Goal: Information Seeking & Learning: Learn about a topic

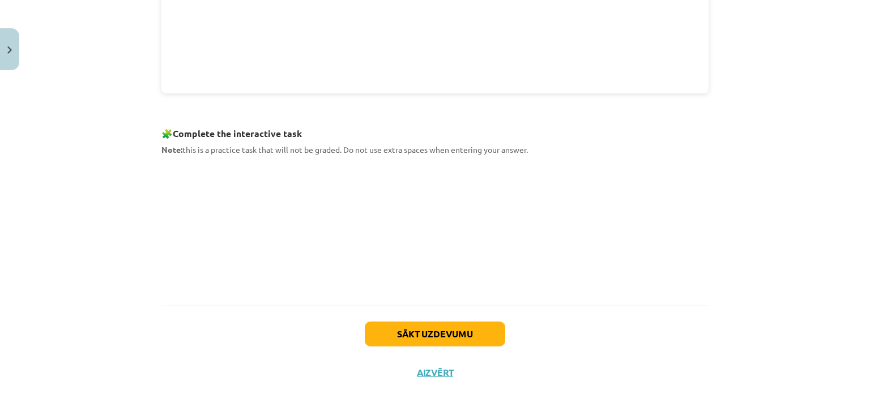
scroll to position [487, 0]
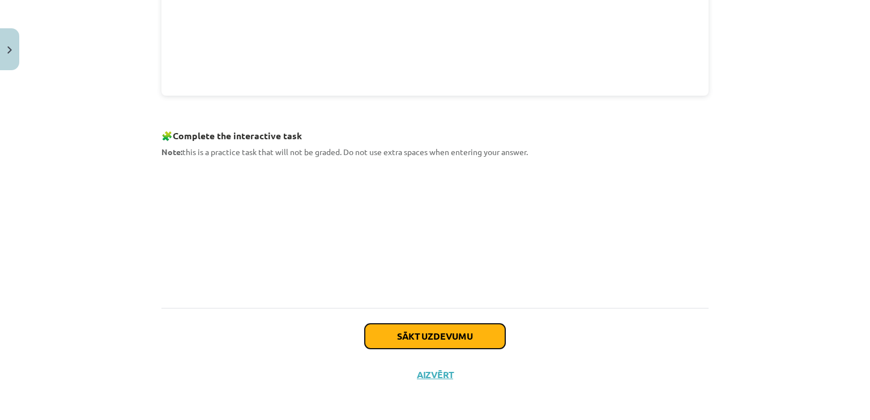
click at [431, 335] on button "Sākt uzdevumu" at bounding box center [435, 336] width 141 height 25
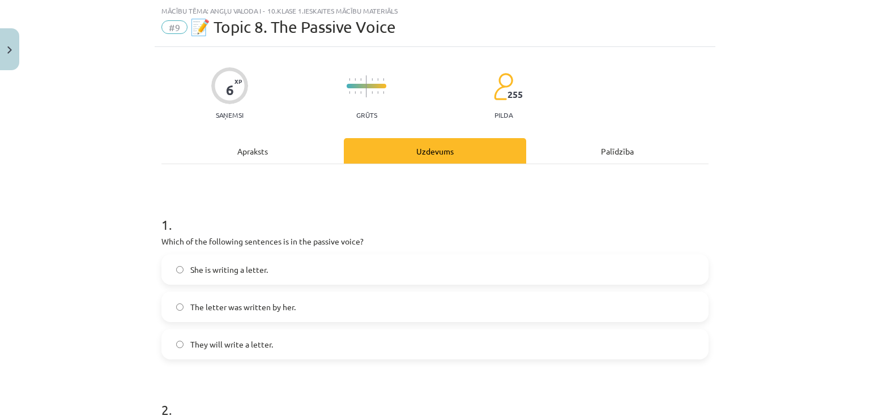
scroll to position [198, 0]
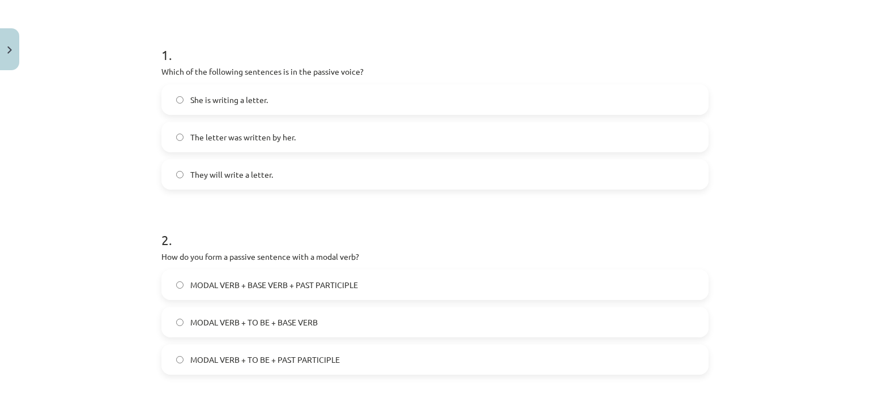
click at [279, 140] on span "The letter was written by her." at bounding box center [242, 137] width 105 height 12
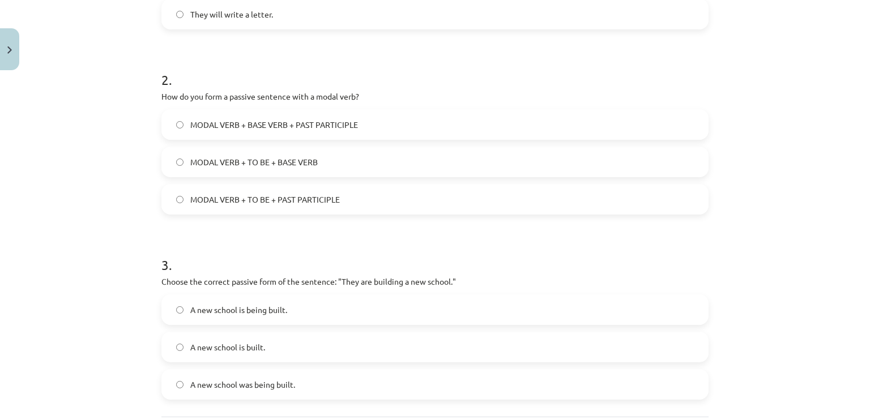
scroll to position [368, 0]
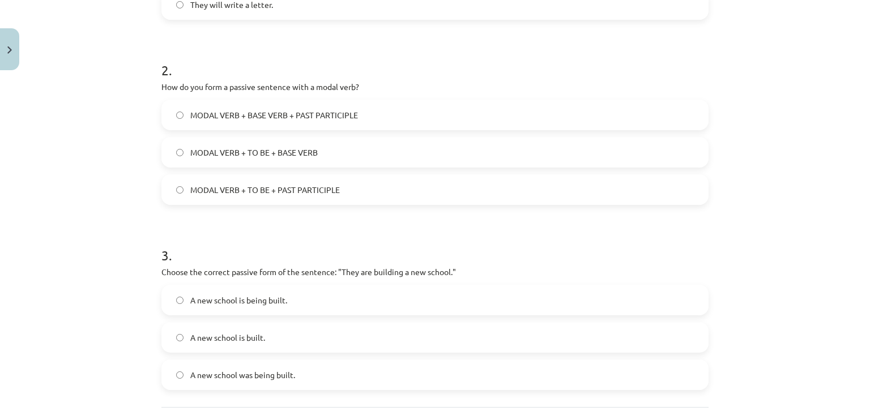
click at [247, 159] on label "MODAL VERB + TO BE + BASE VERB" at bounding box center [435, 152] width 545 height 28
click at [242, 182] on label "MODAL VERB + TO BE + PAST PARTICIPLE" at bounding box center [435, 190] width 545 height 28
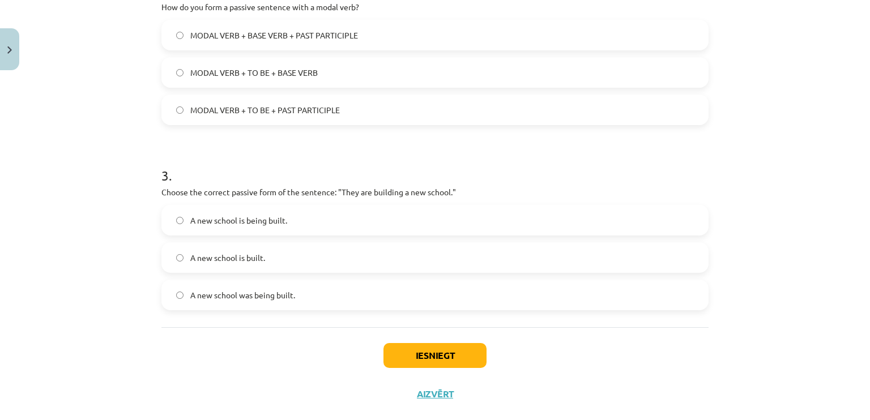
scroll to position [469, 0]
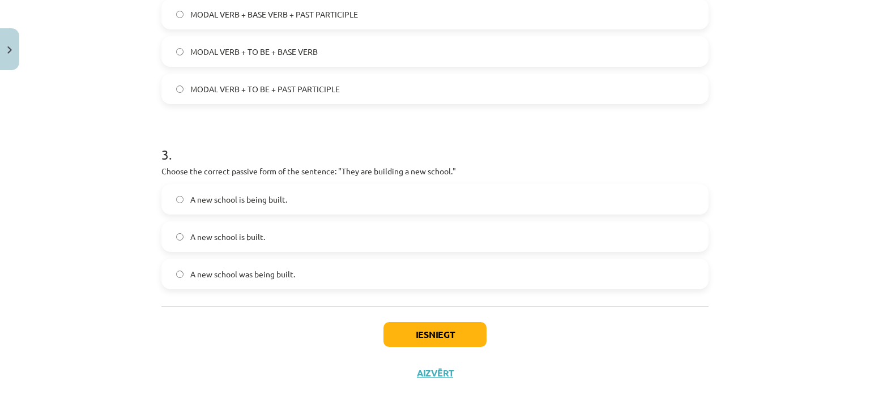
click at [242, 280] on label "A new school was being built." at bounding box center [435, 274] width 545 height 28
click at [198, 201] on span "A new school is being built." at bounding box center [238, 200] width 97 height 12
click at [231, 264] on label "A new school was being built." at bounding box center [435, 274] width 545 height 28
click at [407, 338] on button "Iesniegt" at bounding box center [435, 334] width 103 height 25
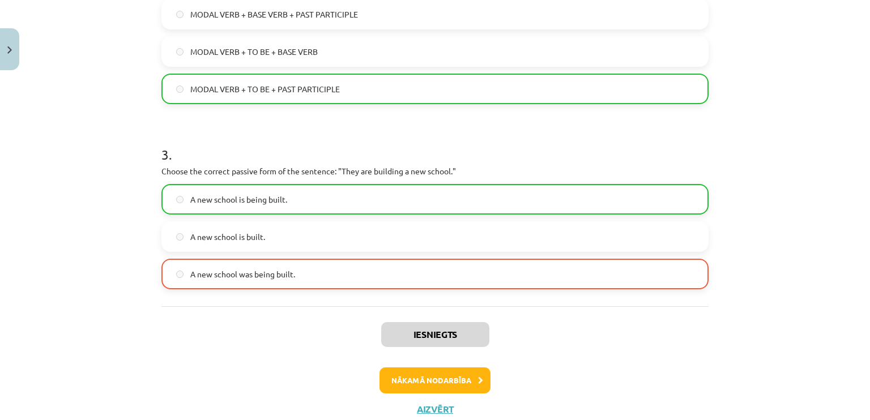
click at [182, 193] on label "A new school is being built." at bounding box center [435, 199] width 545 height 28
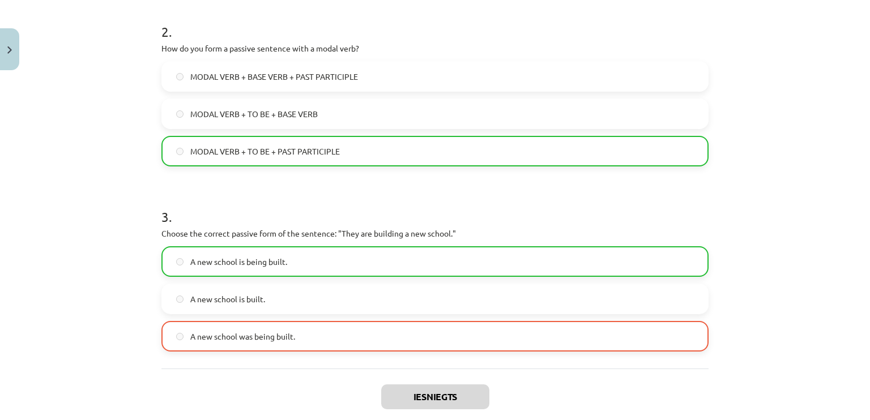
scroll to position [505, 0]
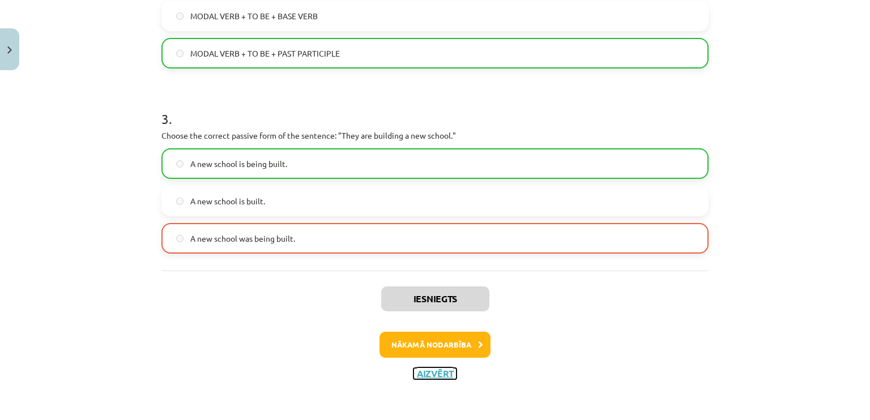
click at [414, 373] on button "Aizvērt" at bounding box center [435, 373] width 43 height 11
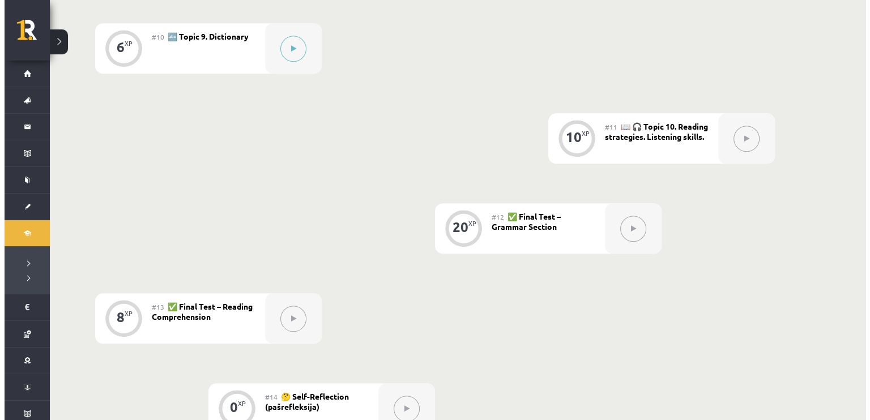
scroll to position [1020, 0]
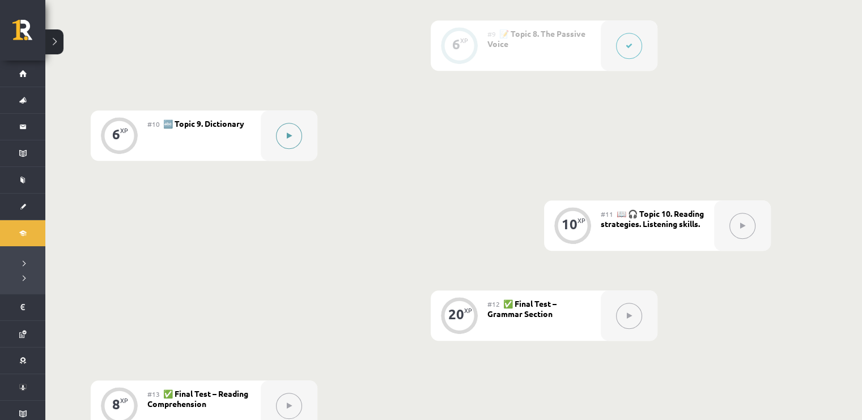
click at [282, 121] on div at bounding box center [289, 135] width 57 height 50
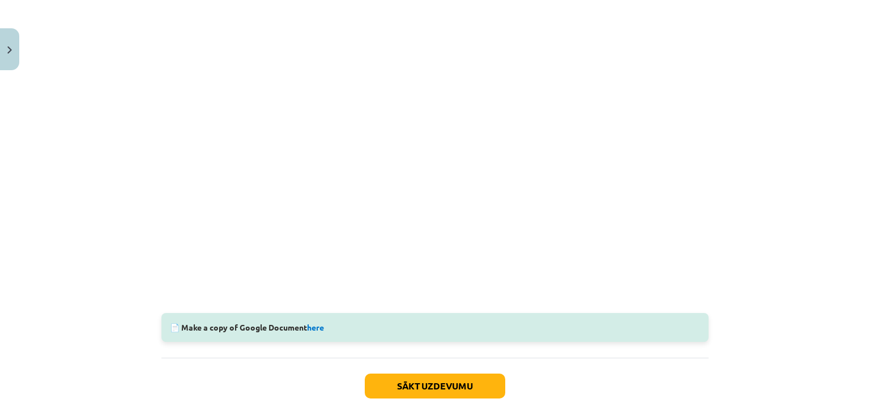
scroll to position [283, 0]
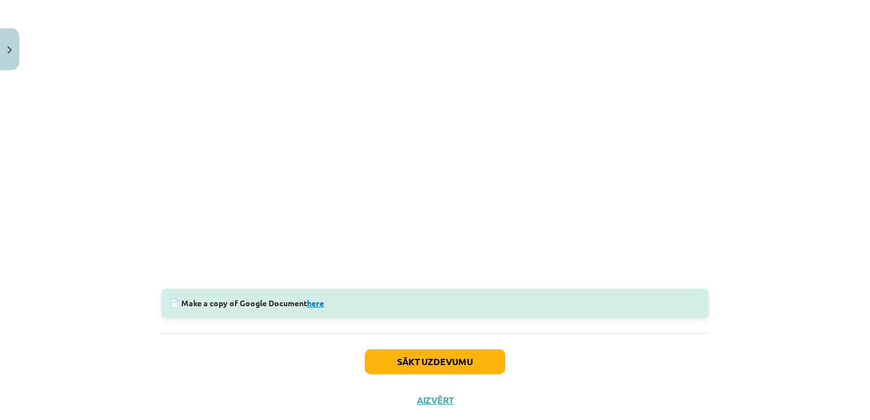
click at [310, 302] on link "here" at bounding box center [315, 303] width 17 height 10
click at [483, 355] on button "Sākt uzdevumu" at bounding box center [435, 362] width 141 height 25
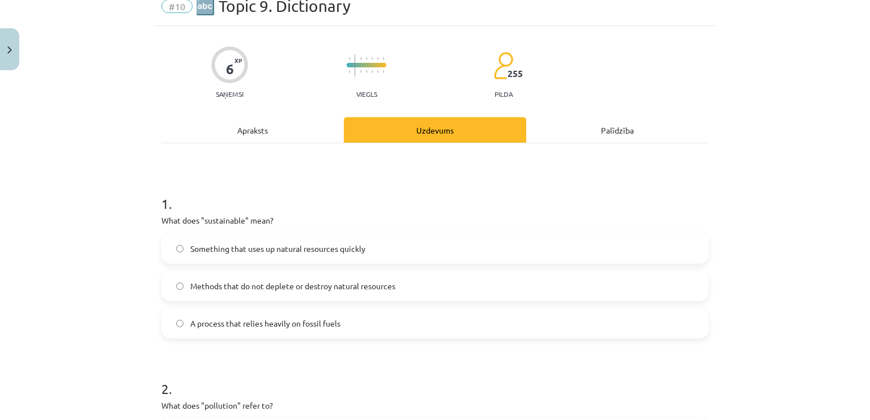
scroll to position [28, 0]
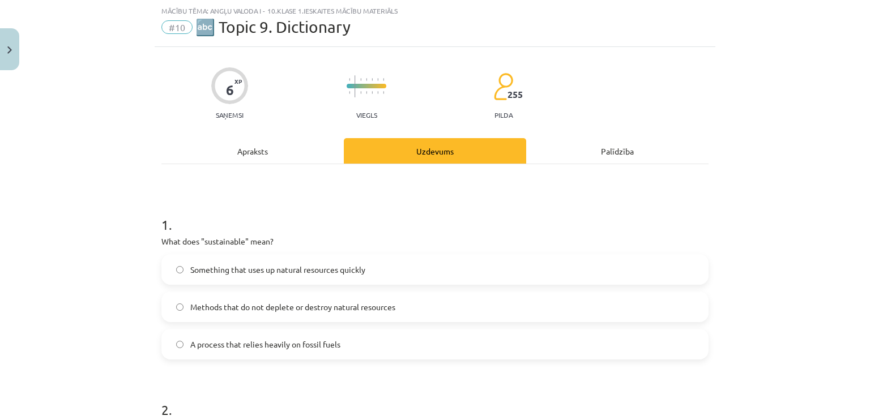
click at [311, 296] on label "Methods that do not deplete or destroy natural resources" at bounding box center [435, 307] width 545 height 28
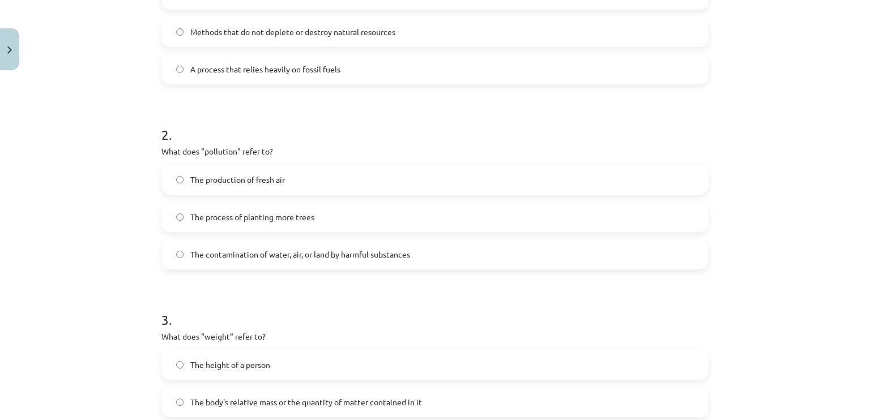
scroll to position [312, 0]
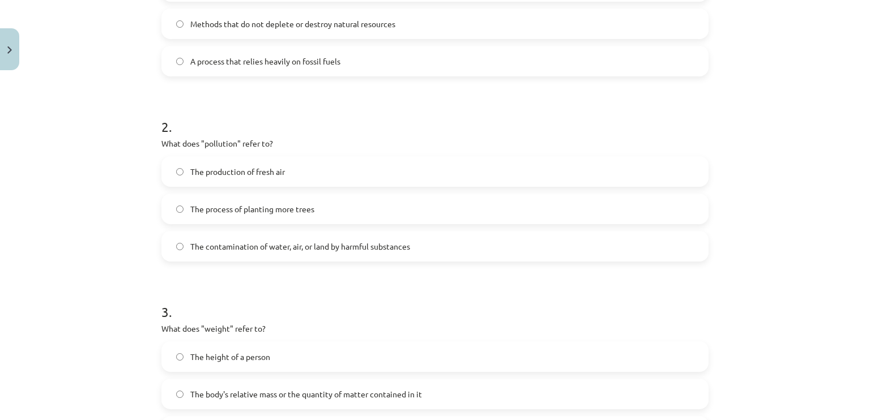
click at [239, 250] on span "The contamination of water, air, or land by harmful substances" at bounding box center [300, 247] width 220 height 12
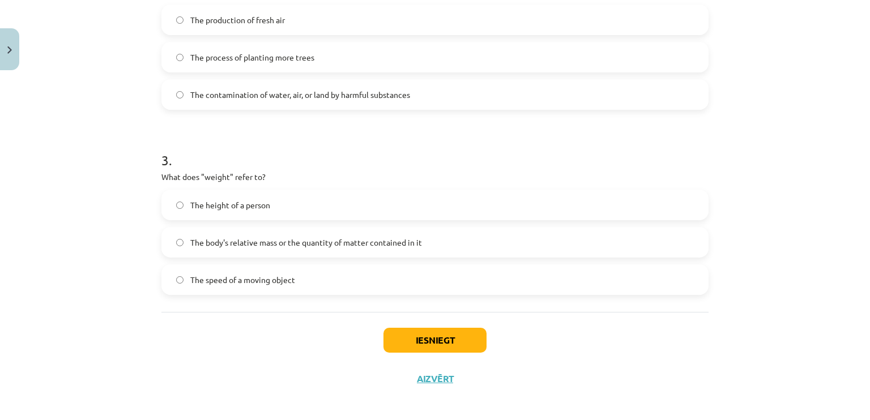
scroll to position [469, 0]
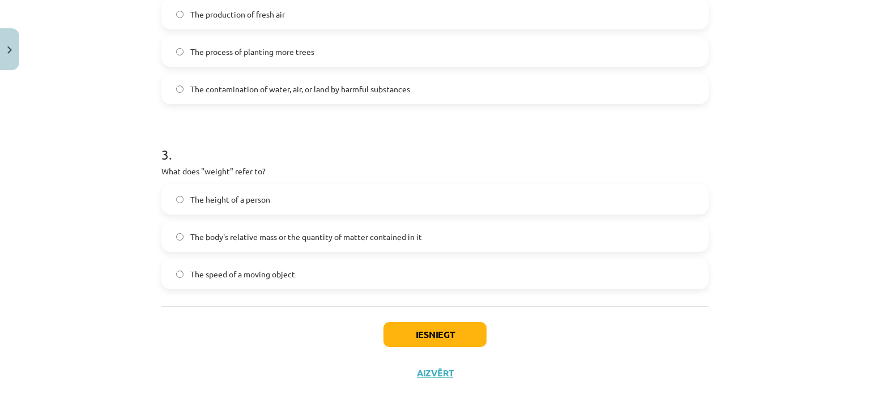
click at [283, 203] on label "The height of a person" at bounding box center [435, 199] width 545 height 28
click at [334, 219] on div "The height of a person The body's relative mass or the quantity of matter conta…" at bounding box center [434, 236] width 547 height 105
click at [335, 232] on span "The body's relative mass or the quantity of matter contained in it" at bounding box center [306, 237] width 232 height 12
click at [388, 330] on button "Iesniegt" at bounding box center [435, 334] width 103 height 25
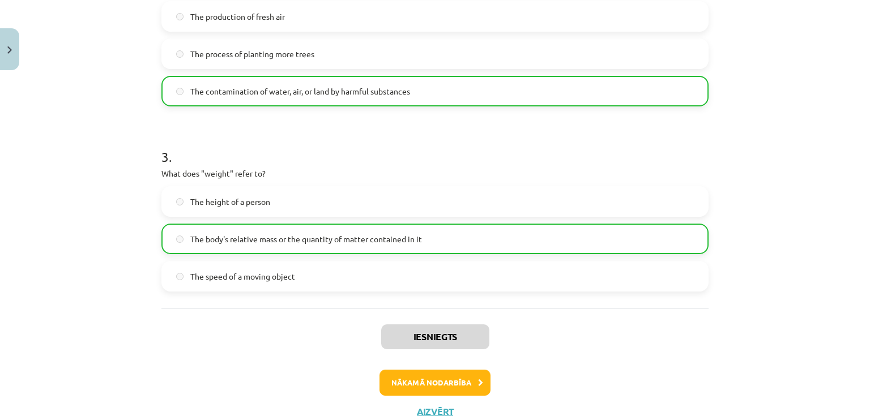
scroll to position [505, 0]
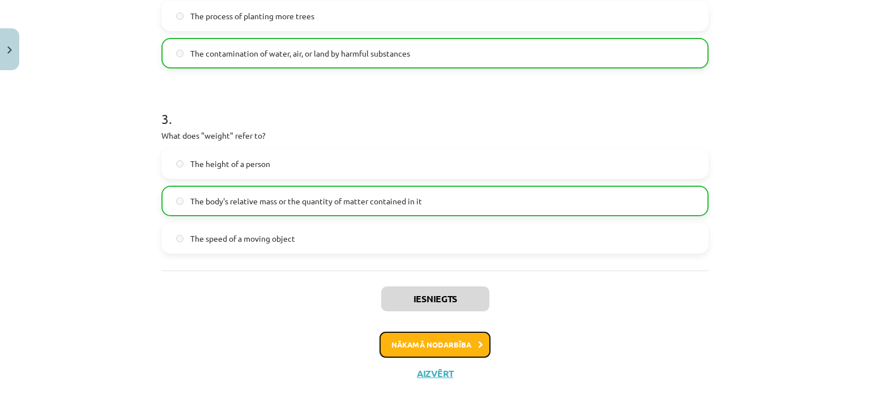
click at [428, 344] on button "Nākamā nodarbība" at bounding box center [435, 345] width 111 height 26
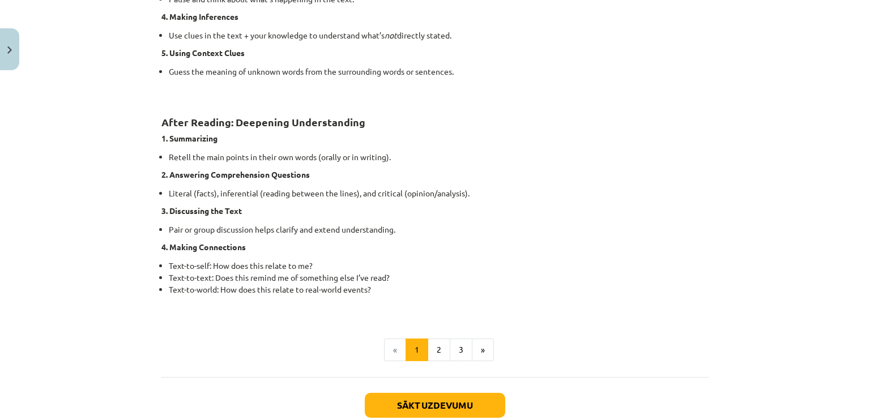
scroll to position [888, 0]
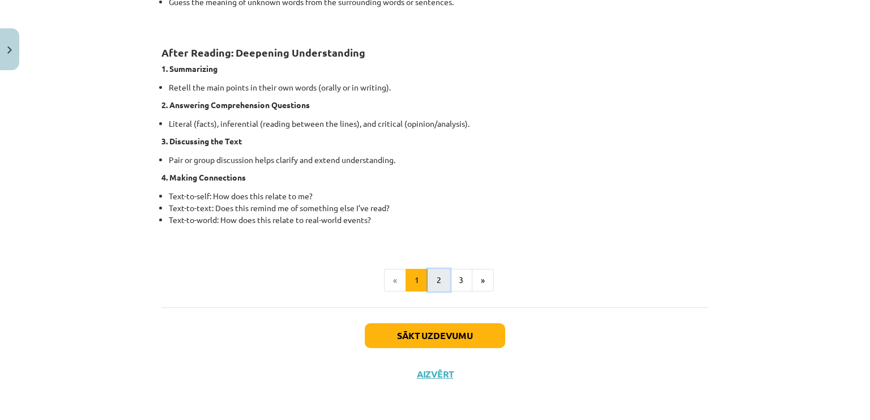
click at [428, 280] on button "2" at bounding box center [439, 280] width 23 height 23
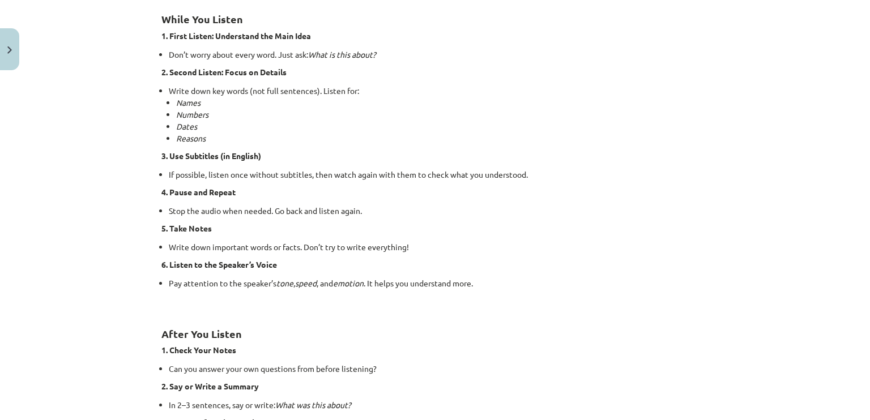
scroll to position [798, 0]
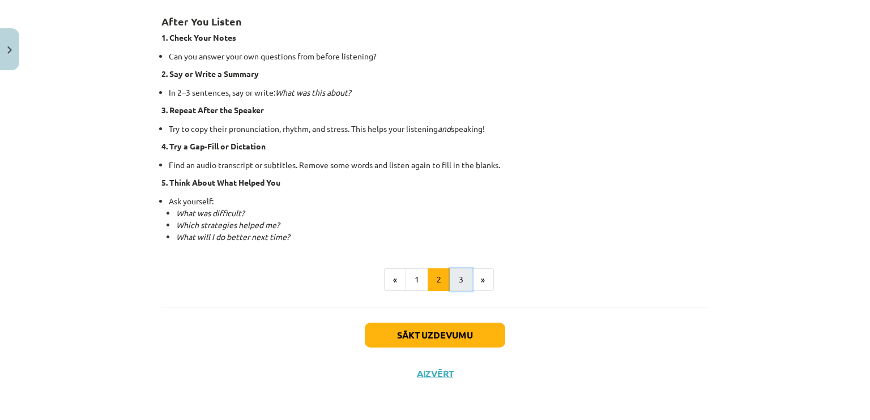
click at [451, 276] on button "3" at bounding box center [461, 280] width 23 height 23
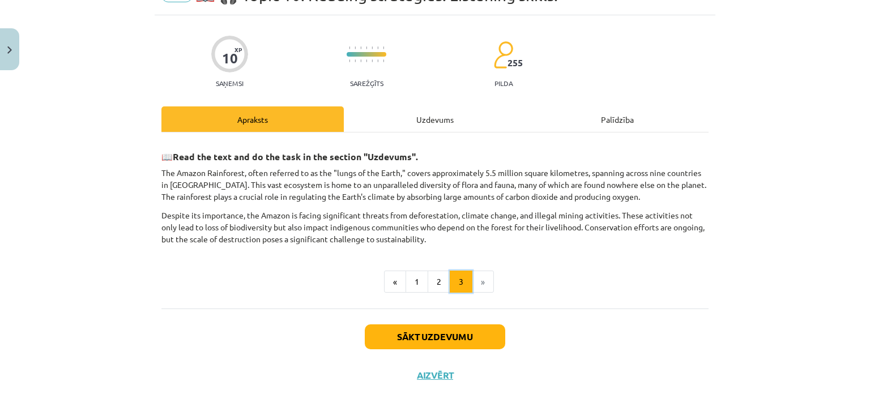
scroll to position [61, 0]
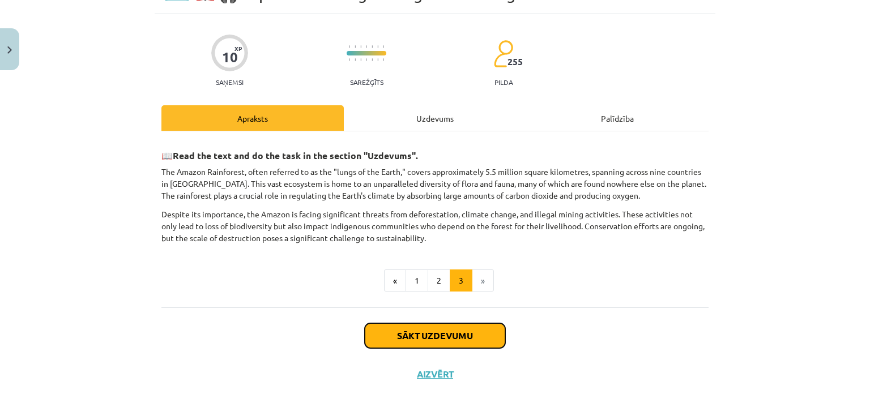
click at [383, 331] on button "Sākt uzdevumu" at bounding box center [435, 336] width 141 height 25
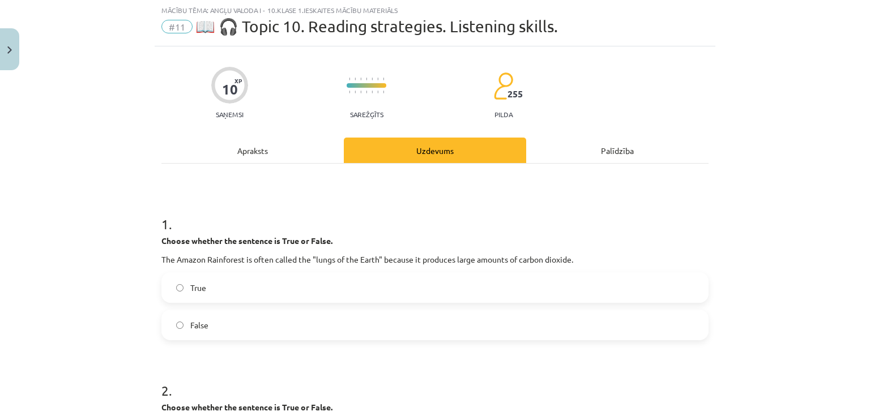
scroll to position [28, 0]
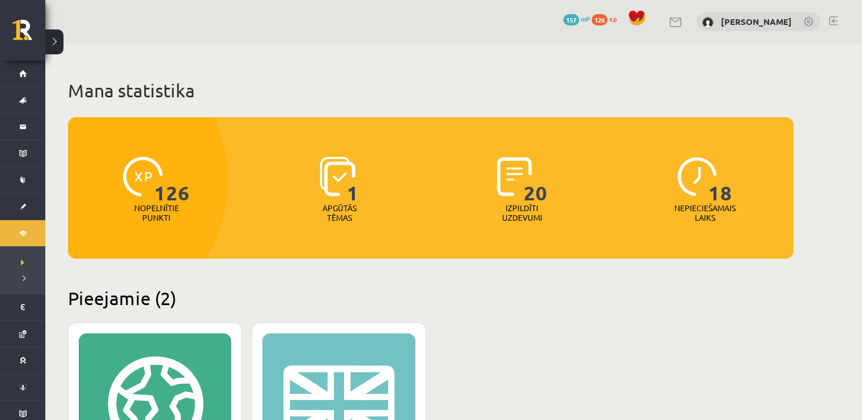
scroll to position [227, 0]
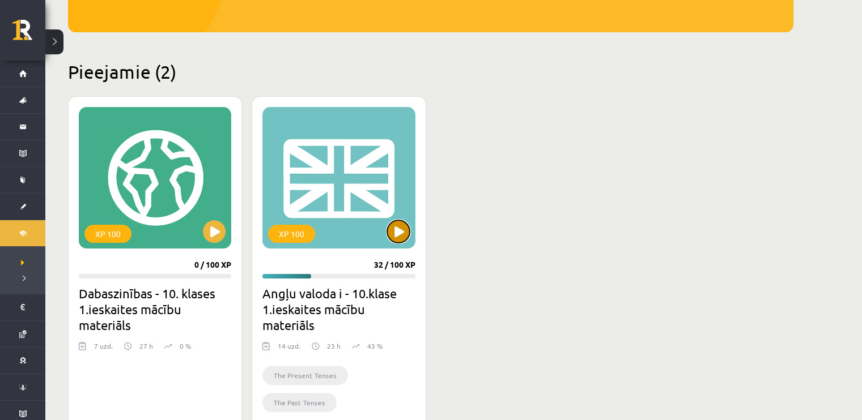
click at [390, 226] on button at bounding box center [398, 231] width 23 height 23
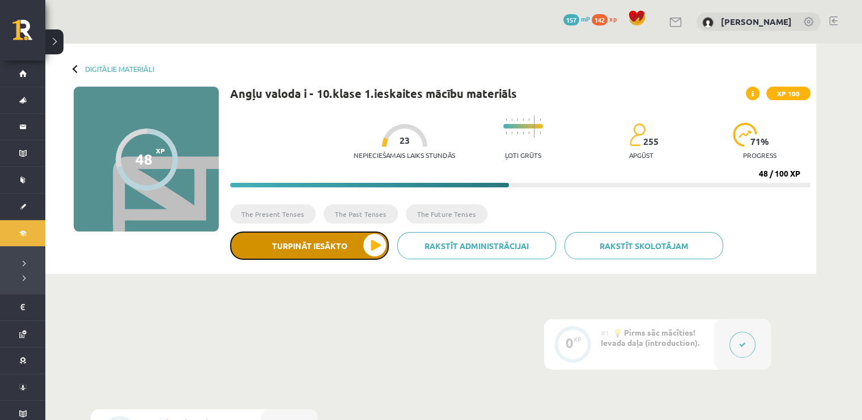
click at [363, 246] on button "Turpināt iesākto" at bounding box center [309, 246] width 159 height 28
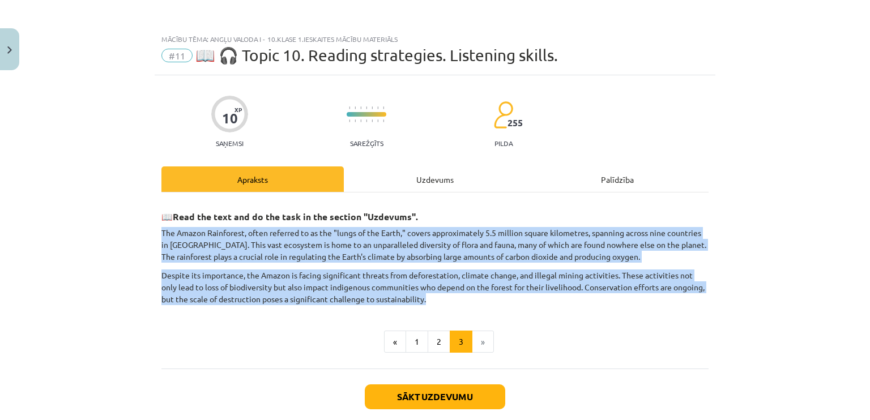
drag, startPoint x: 131, startPoint y: 223, endPoint x: 465, endPoint y: 301, distance: 342.1
click at [465, 301] on div "Mācību tēma: Angļu valoda i - 10.klase 1.ieskaites mācību materiāls #11 📖 🎧 Top…" at bounding box center [435, 210] width 870 height 420
copy div "The Amazon Rainforest, often referred to as the "lungs of the Earth," covers ap…"
click at [392, 397] on button "Sākt uzdevumu" at bounding box center [435, 397] width 141 height 25
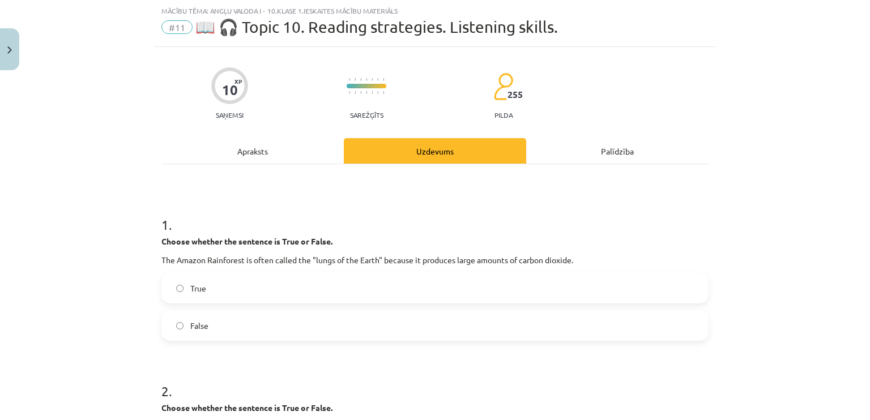
scroll to position [85, 0]
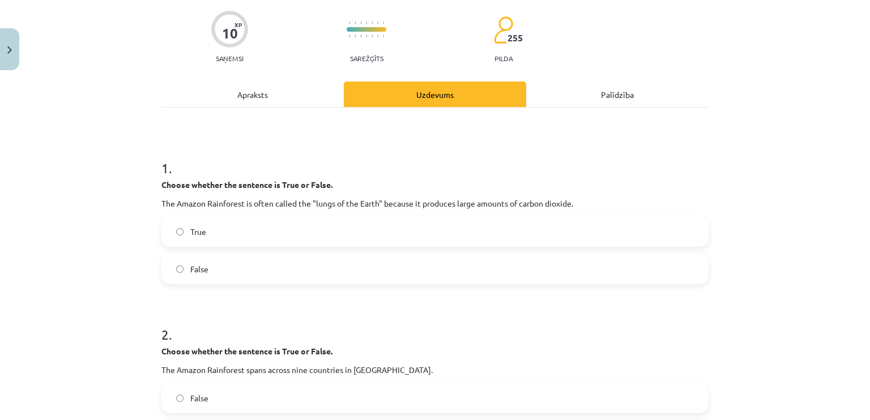
click at [192, 274] on span "False" at bounding box center [199, 269] width 18 height 12
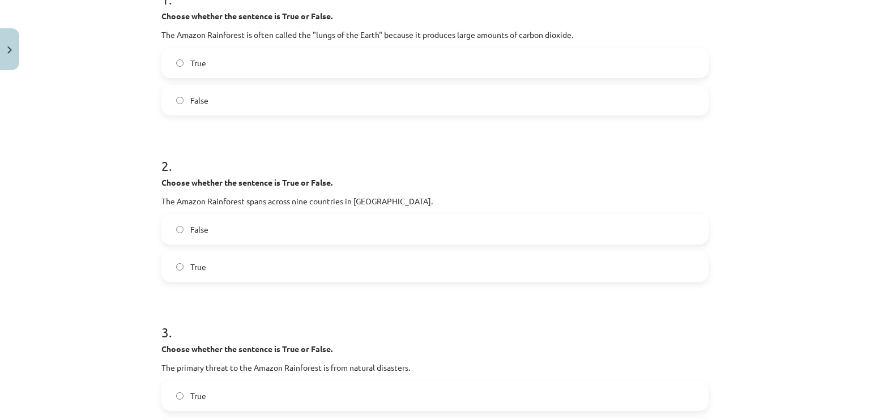
scroll to position [255, 0]
click at [250, 240] on label "False" at bounding box center [435, 228] width 545 height 28
click at [240, 247] on div "False True" at bounding box center [434, 247] width 547 height 68
click at [235, 257] on label "True" at bounding box center [435, 266] width 545 height 28
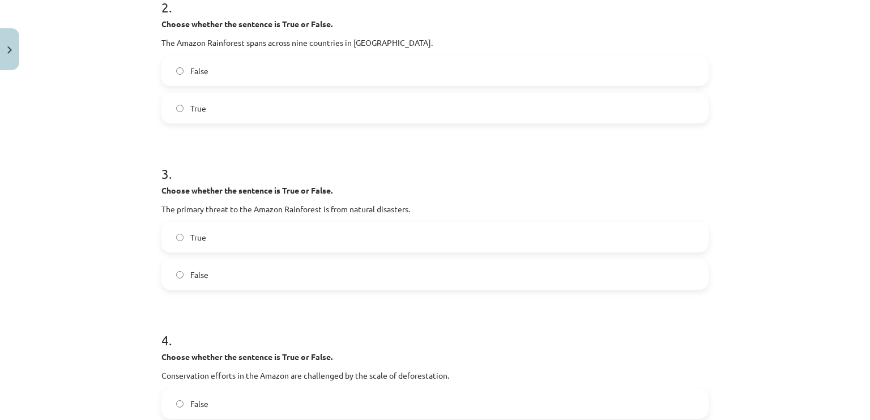
scroll to position [482, 0]
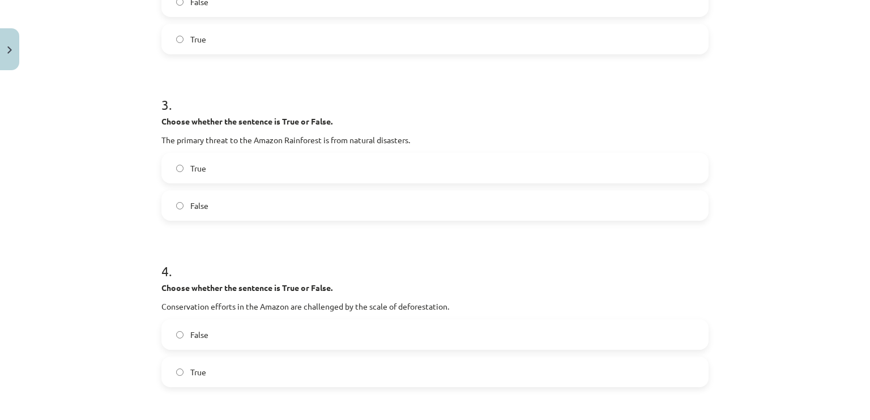
click at [186, 156] on label "True" at bounding box center [435, 168] width 545 height 28
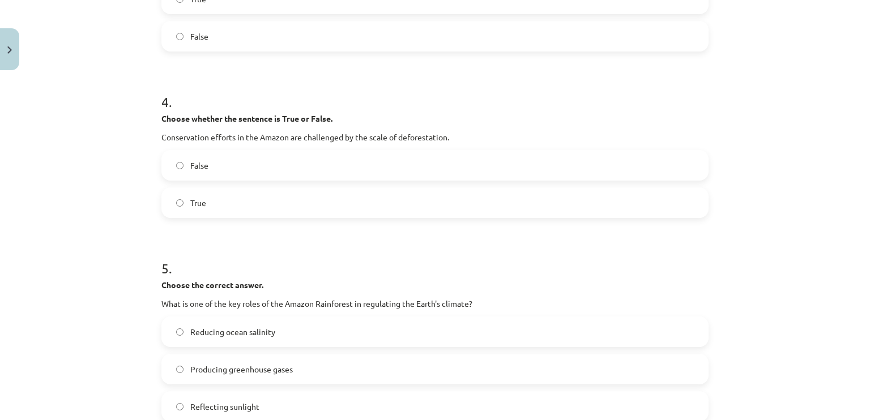
scroll to position [652, 0]
click at [190, 203] on span "True" at bounding box center [198, 203] width 16 height 12
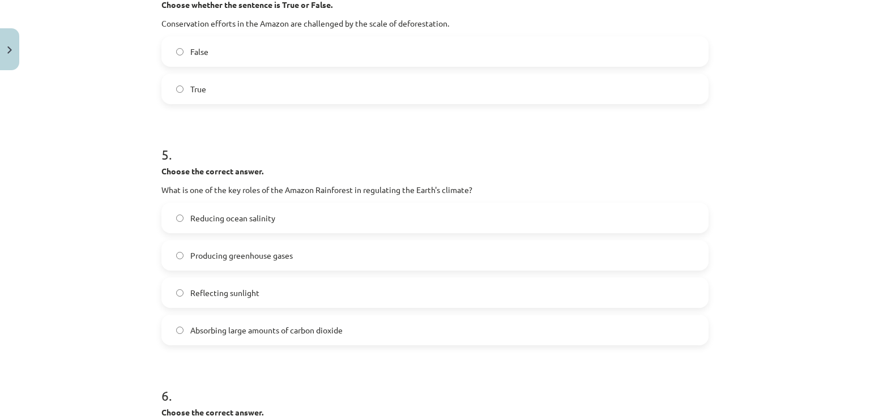
scroll to position [878, 0]
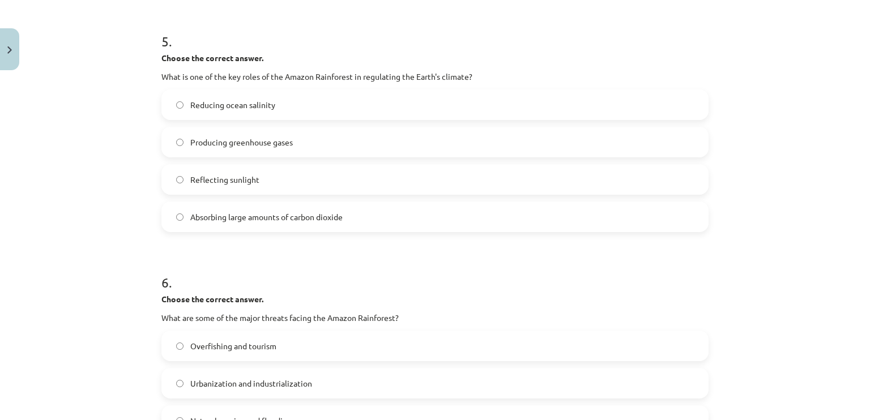
click at [275, 208] on label "Absorbing large amounts of carbon dioxide" at bounding box center [435, 217] width 545 height 28
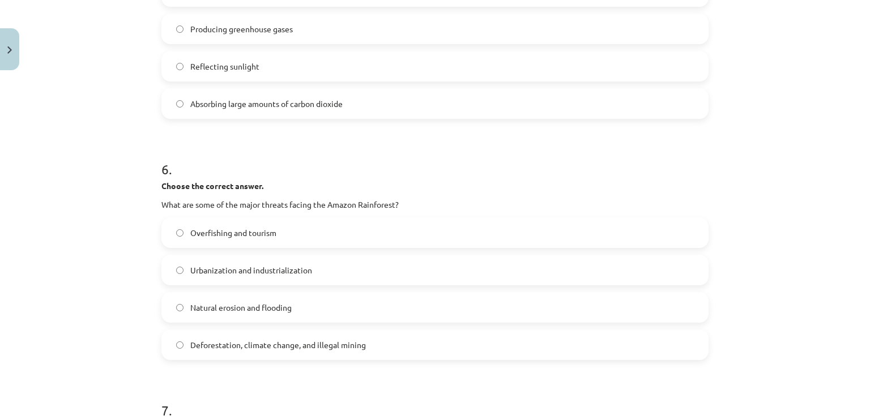
scroll to position [1048, 0]
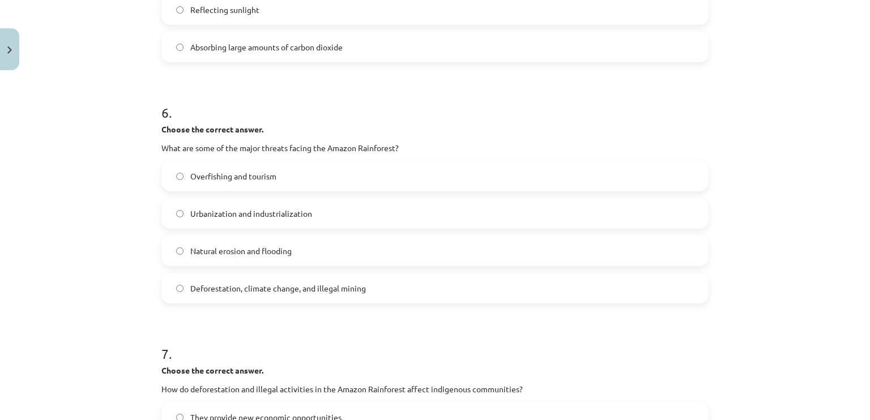
click at [231, 285] on span "Deforestation, climate change, and illegal mining" at bounding box center [278, 289] width 176 height 12
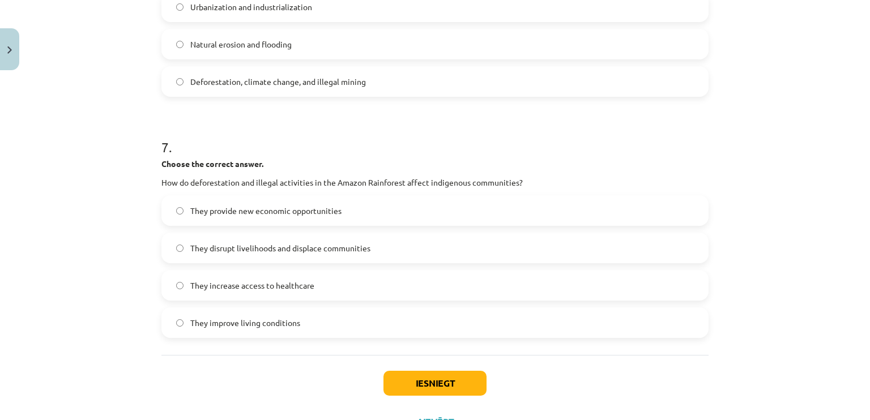
scroll to position [1275, 0]
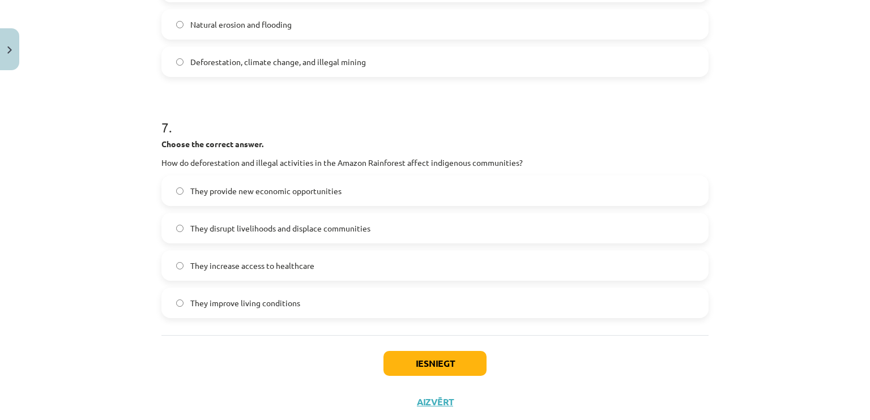
click at [241, 235] on label "They disrupt livelihoods and displace communities" at bounding box center [435, 228] width 545 height 28
click at [390, 365] on button "Iesniegt" at bounding box center [435, 363] width 103 height 25
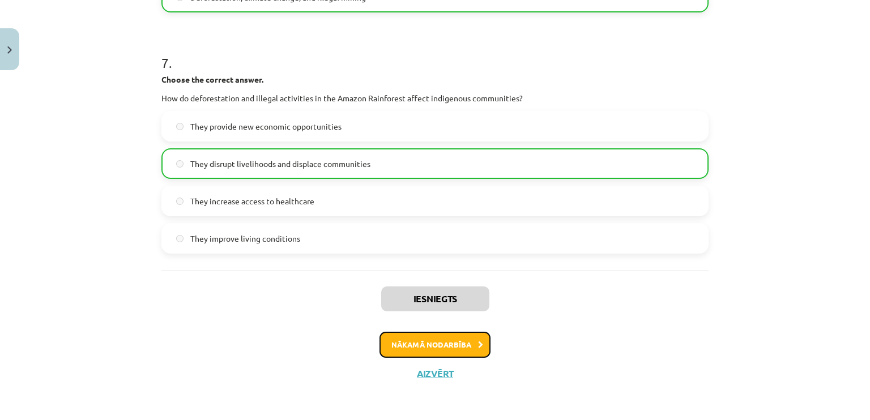
click at [419, 348] on button "Nākamā nodarbība" at bounding box center [435, 345] width 111 height 26
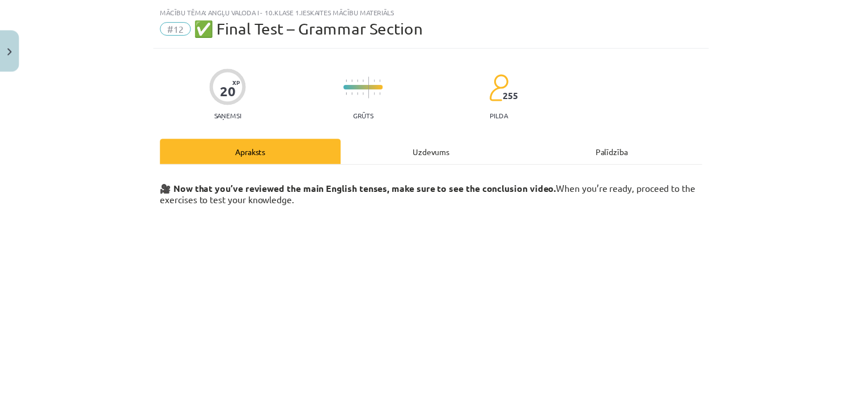
scroll to position [160, 0]
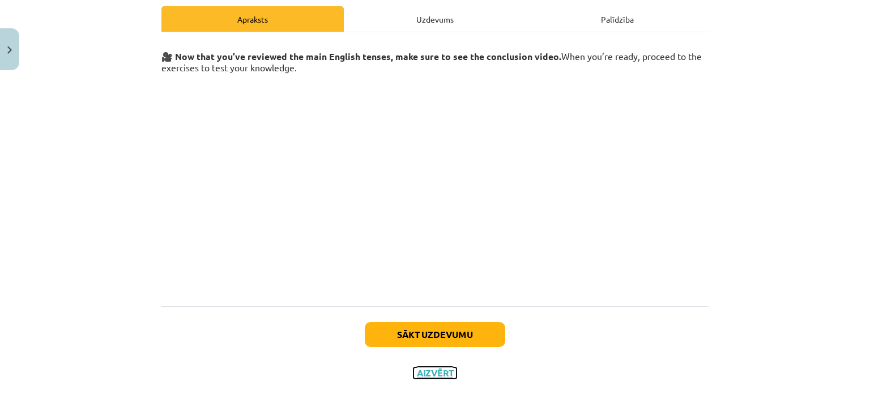
click at [428, 375] on button "Aizvērt" at bounding box center [435, 373] width 43 height 11
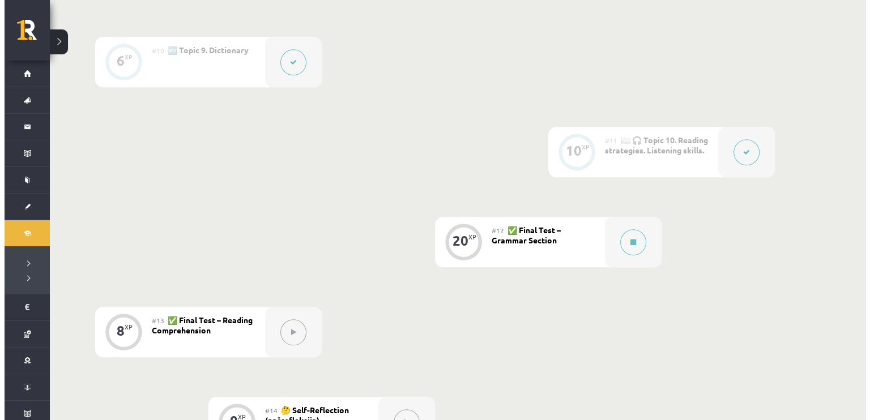
scroll to position [1092, 0]
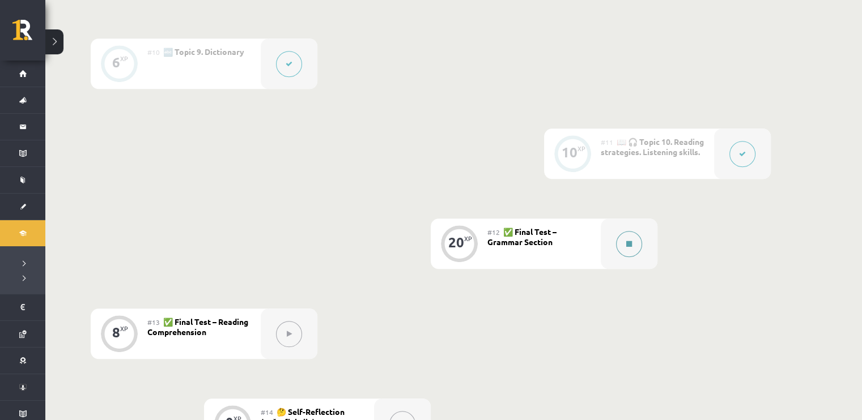
click at [628, 232] on button at bounding box center [629, 244] width 26 height 26
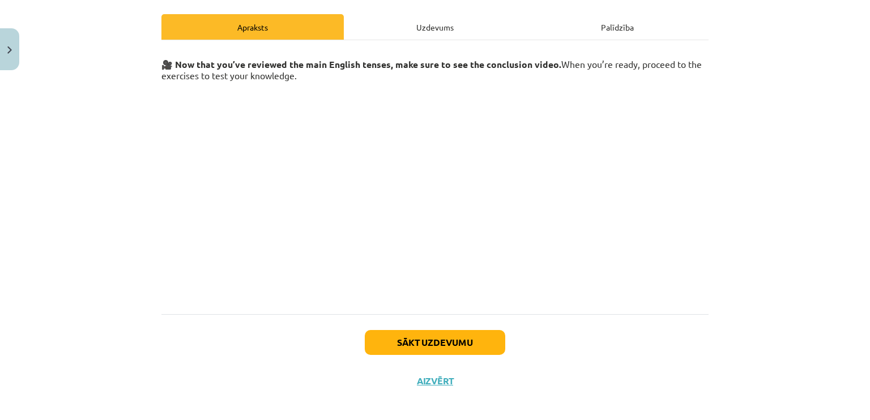
scroll to position [160, 0]
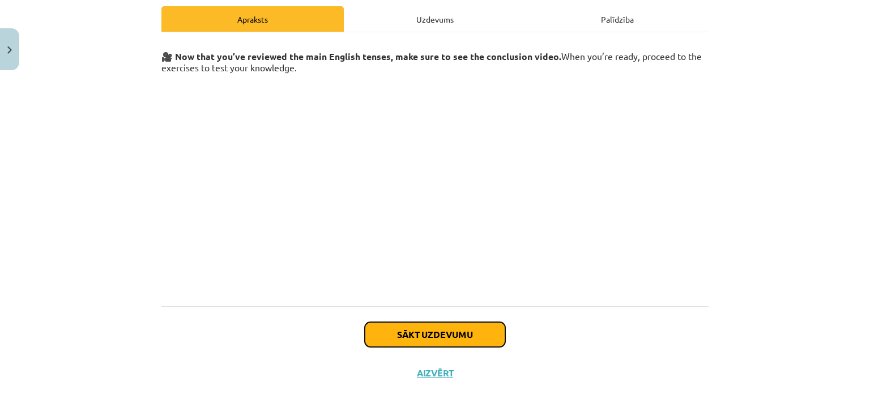
click at [373, 335] on button "Sākt uzdevumu" at bounding box center [435, 334] width 141 height 25
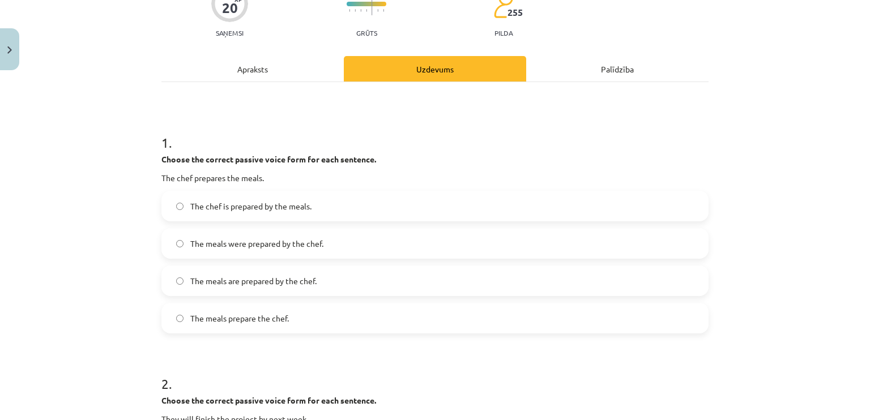
scroll to position [198, 0]
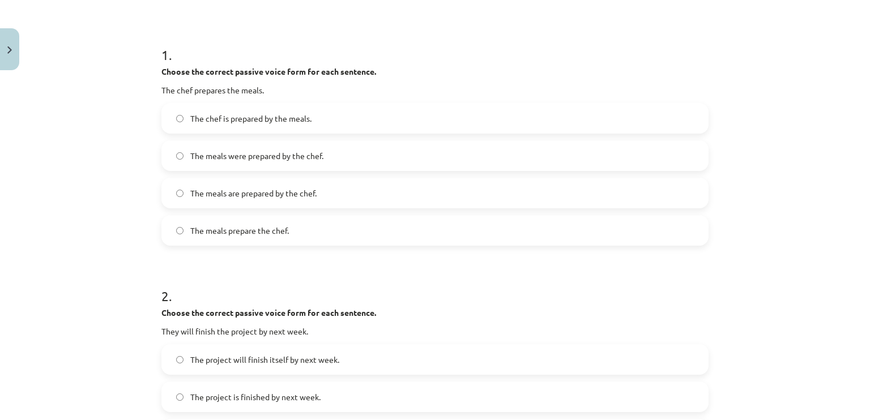
click at [263, 160] on span "The meals were prepared by the chef." at bounding box center [256, 156] width 133 height 12
click at [286, 87] on p "The chef prepares the meals." at bounding box center [434, 90] width 547 height 12
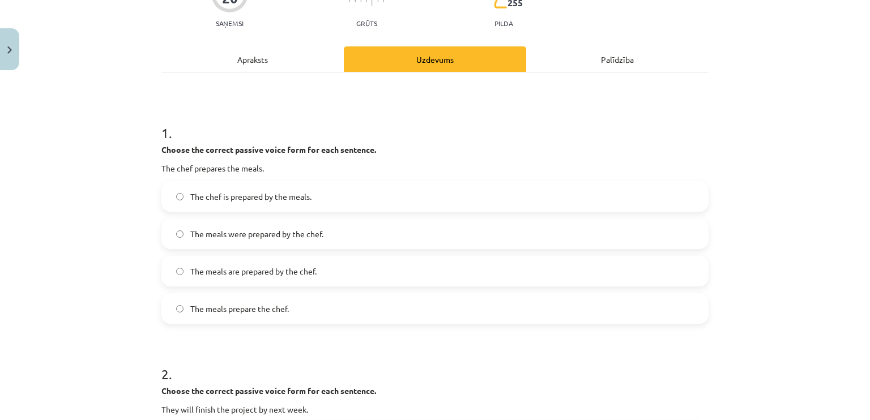
scroll to position [403, 0]
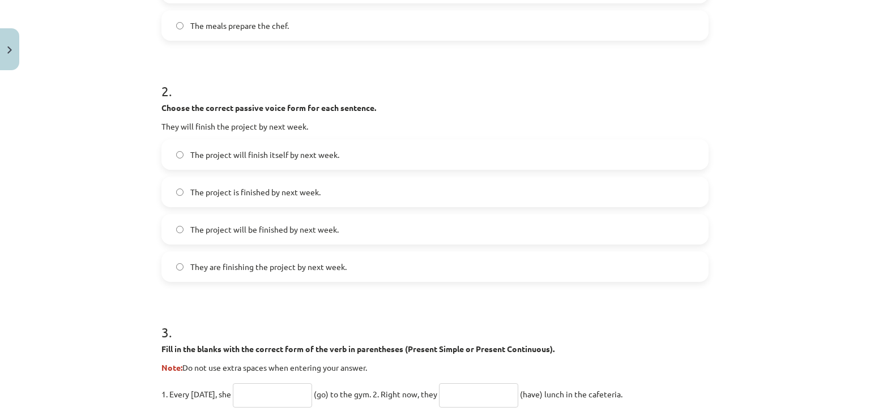
click at [306, 239] on label "The project will be finished by next week." at bounding box center [435, 229] width 545 height 28
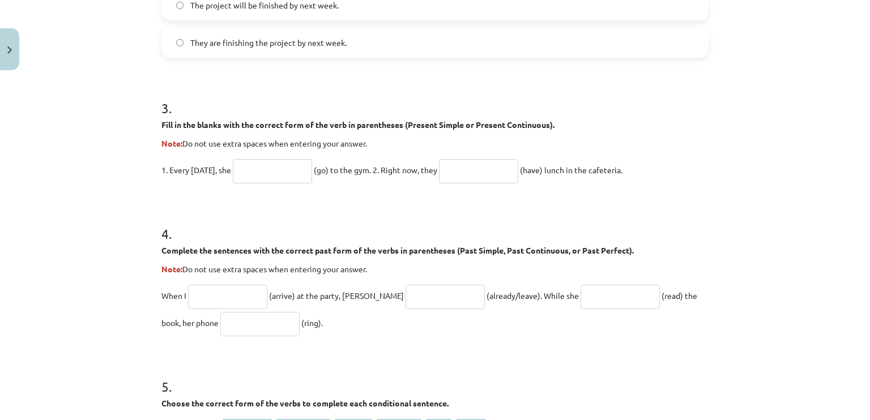
scroll to position [630, 0]
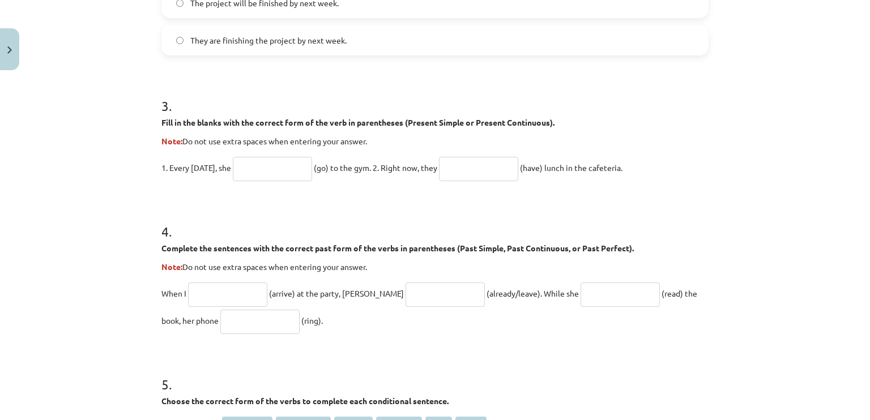
click at [258, 165] on input "text" at bounding box center [272, 169] width 79 height 24
type input "****"
click at [469, 167] on input "text" at bounding box center [478, 169] width 79 height 24
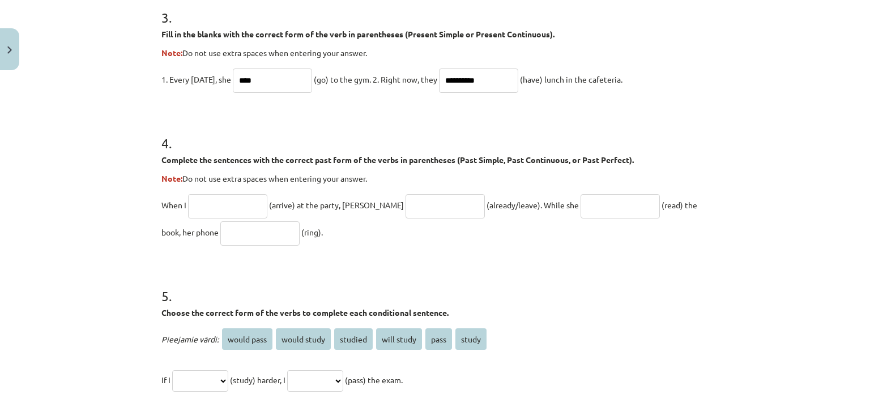
scroll to position [743, 0]
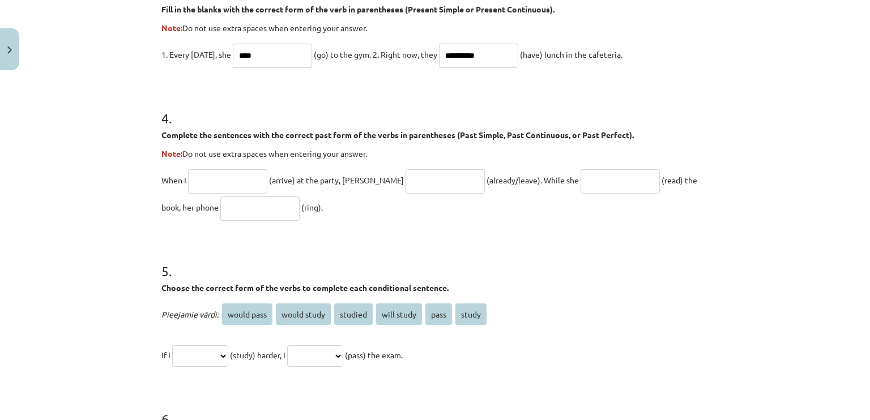
type input "**********"
click at [235, 185] on input "text" at bounding box center [227, 181] width 79 height 24
type input "*******"
click at [406, 173] on input "text" at bounding box center [445, 181] width 79 height 24
type input "**********"
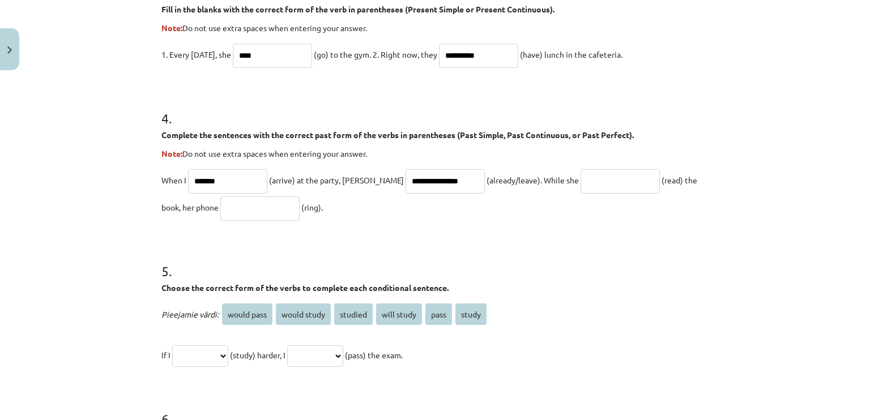
click at [573, 167] on p "**********" at bounding box center [434, 194] width 547 height 54
click at [581, 173] on input "text" at bounding box center [620, 181] width 79 height 24
type input "**********"
click at [231, 214] on input "text" at bounding box center [259, 209] width 79 height 24
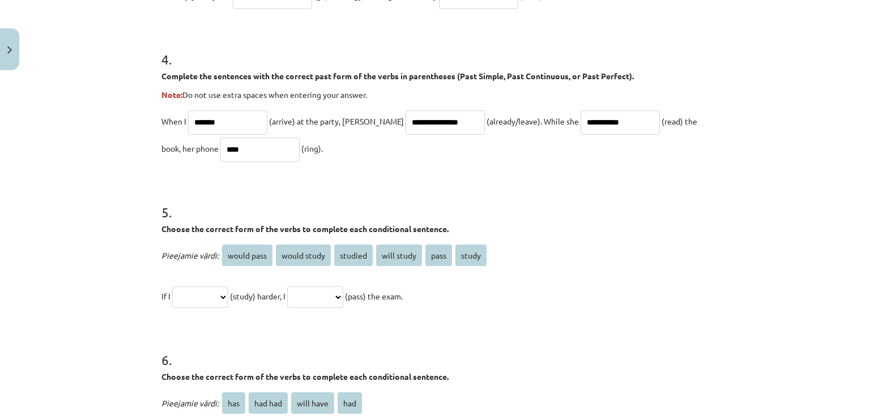
scroll to position [857, 0]
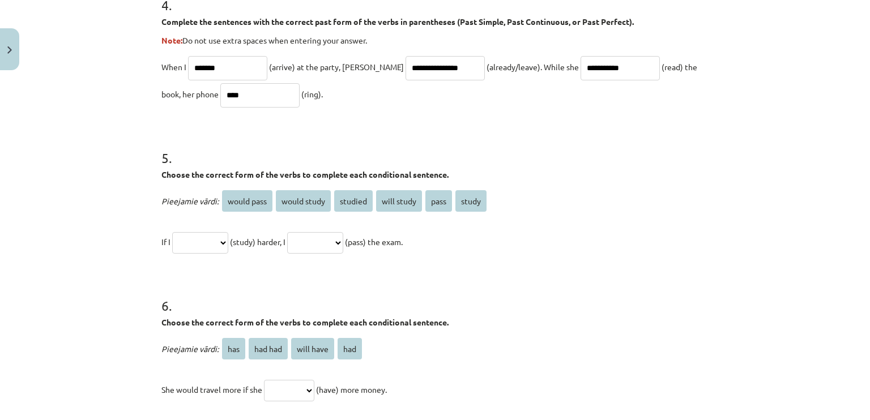
type input "****"
click at [208, 236] on select "**********" at bounding box center [200, 243] width 56 height 22
click at [343, 245] on select "**********" at bounding box center [315, 243] width 56 height 22
select select "**********"
click at [300, 232] on select "**********" at bounding box center [315, 243] width 56 height 22
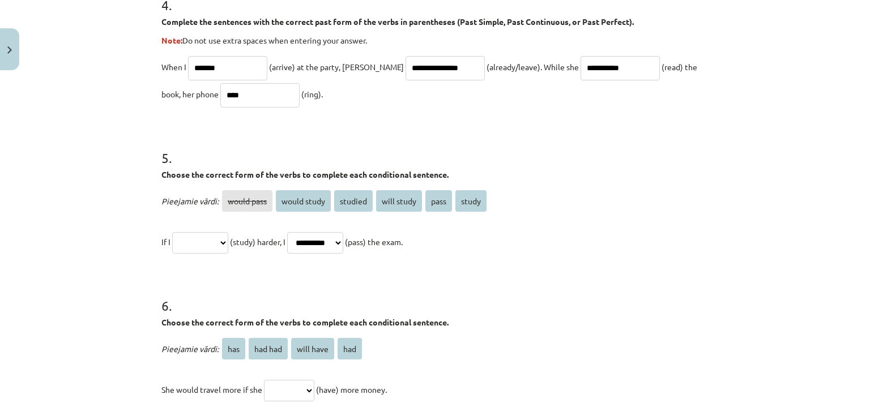
click at [224, 235] on select "**********" at bounding box center [200, 243] width 56 height 22
select select "*******"
click at [172, 232] on select "**********" at bounding box center [200, 243] width 56 height 22
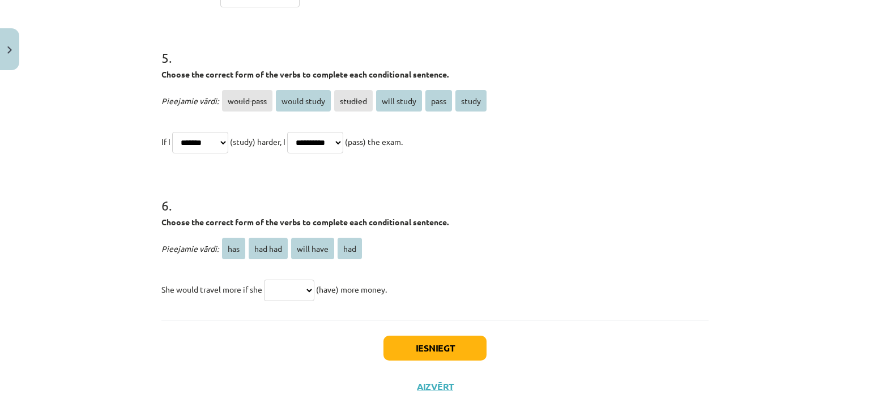
scroll to position [970, 0]
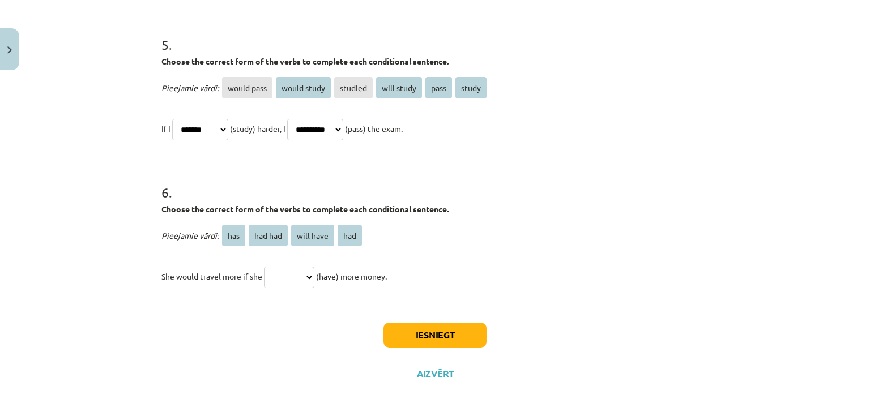
click at [286, 269] on select "*** ******* ********* ***" at bounding box center [289, 278] width 50 height 22
select select "***"
click at [264, 267] on select "*** ******* ********* ***" at bounding box center [289, 278] width 50 height 22
click at [412, 330] on button "Iesniegt" at bounding box center [435, 335] width 103 height 25
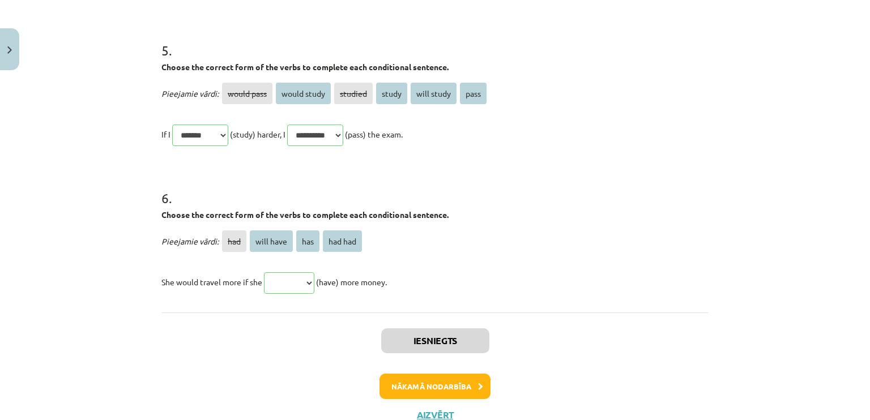
scroll to position [1172, 0]
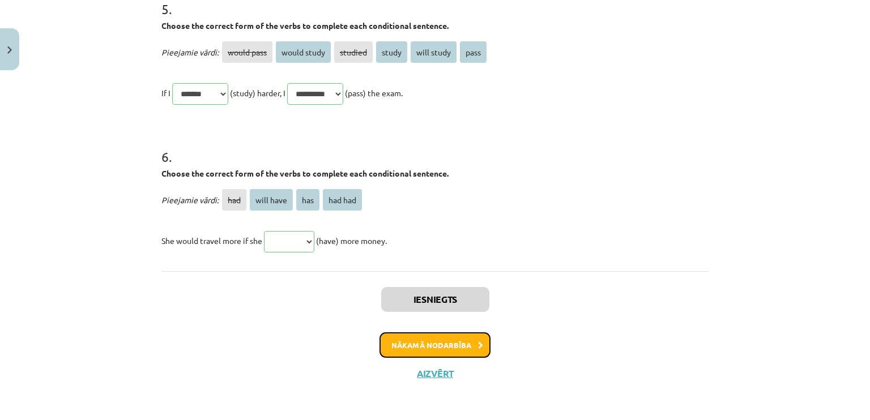
click at [405, 340] on button "Nākamā nodarbība" at bounding box center [435, 346] width 111 height 26
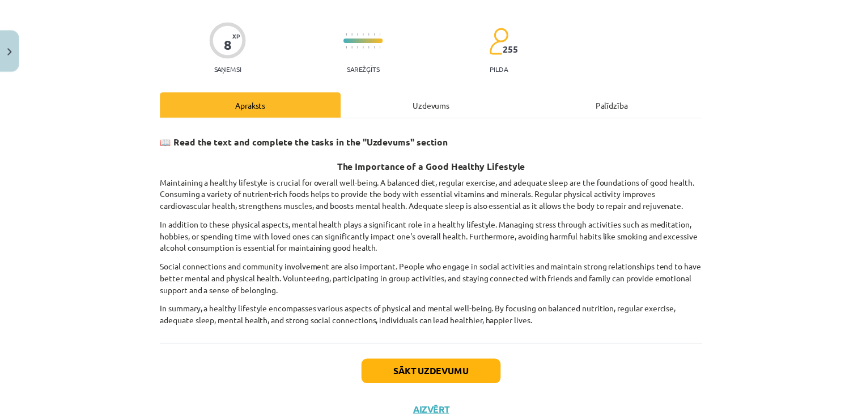
scroll to position [112, 0]
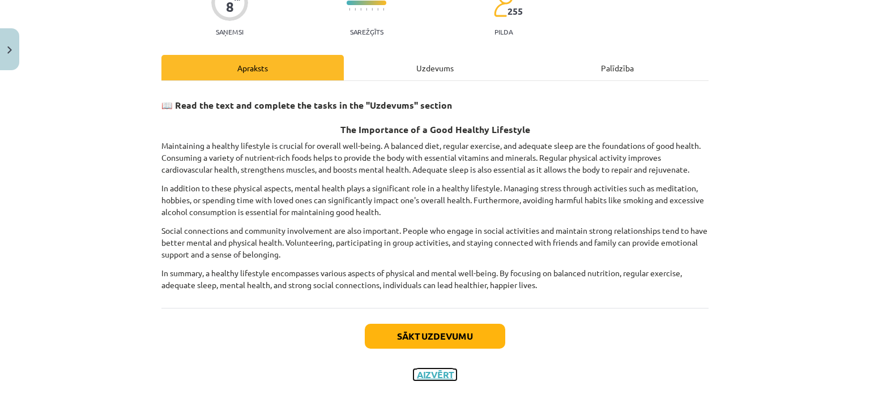
click at [422, 369] on button "Aizvērt" at bounding box center [435, 374] width 43 height 11
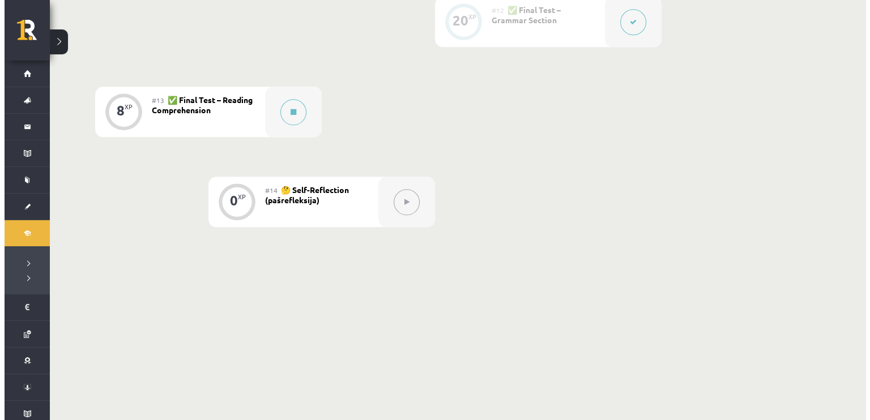
scroll to position [1318, 0]
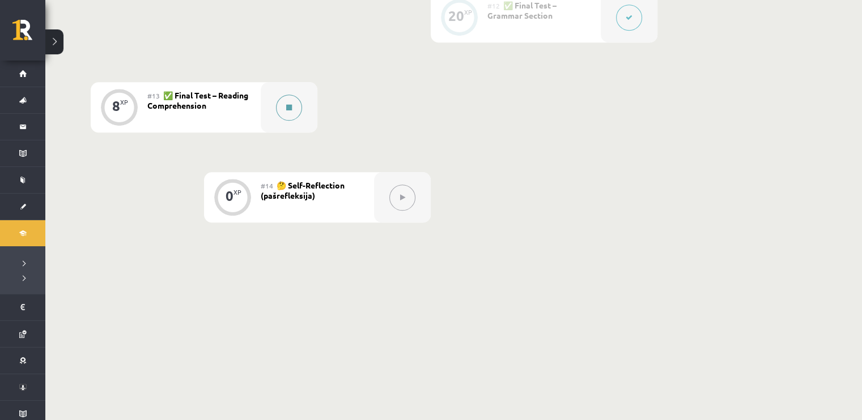
click at [282, 107] on button at bounding box center [289, 108] width 26 height 26
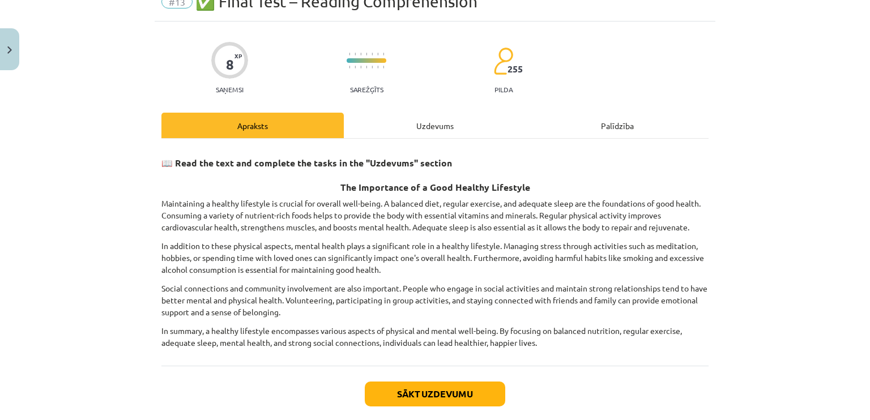
scroll to position [112, 0]
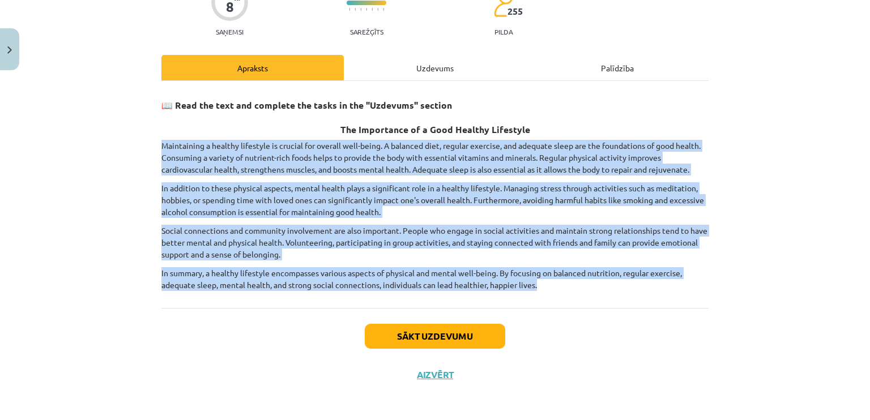
drag, startPoint x: 126, startPoint y: 137, endPoint x: 668, endPoint y: 288, distance: 562.9
click at [668, 288] on div "Mācību tēma: Angļu valoda i - 10.klase 1.ieskaites mācību materiāls #13 ✅ Final…" at bounding box center [435, 210] width 870 height 420
copy div "Maintaining a healthy lifestyle is crucial for overall well-being. A balanced d…"
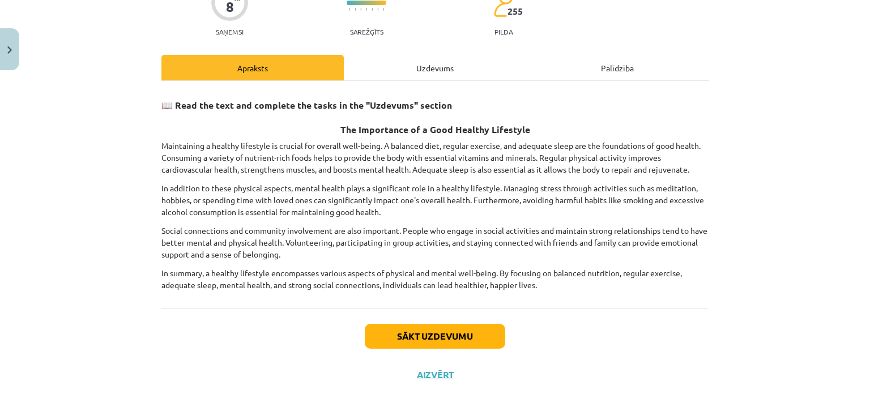
click at [66, 84] on div "Mācību tēma: Angļu valoda i - 10.klase 1.ieskaites mācību materiāls #13 ✅ Final…" at bounding box center [435, 210] width 870 height 420
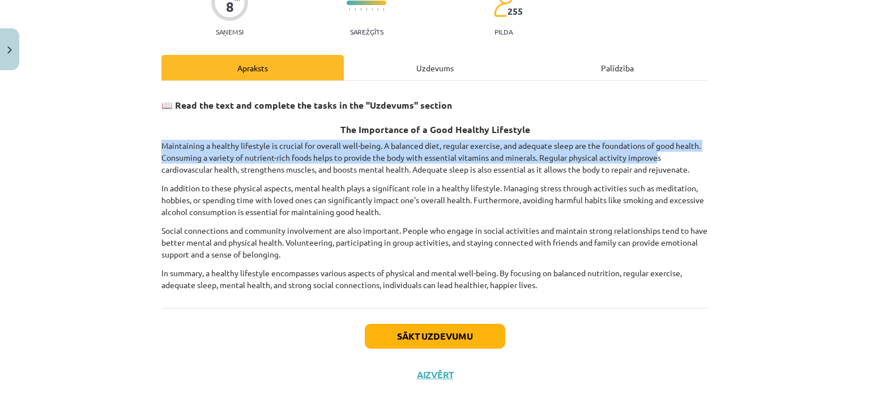
drag, startPoint x: 118, startPoint y: 144, endPoint x: 656, endPoint y: 160, distance: 537.9
click at [656, 160] on div "Mācību tēma: Angļu valoda i - 10.klase 1.ieskaites mācību materiāls #13 ✅ Final…" at bounding box center [435, 210] width 870 height 420
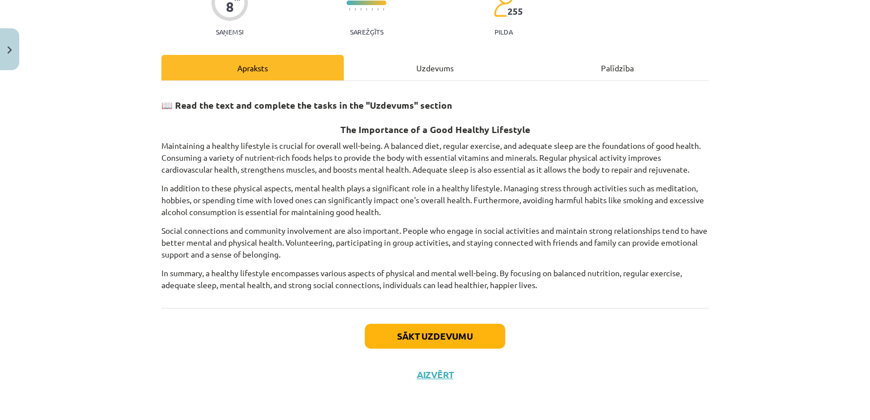
click at [89, 163] on div "Mācību tēma: Angļu valoda i - 10.klase 1.ieskaites mācību materiāls #13 ✅ Final…" at bounding box center [435, 210] width 870 height 420
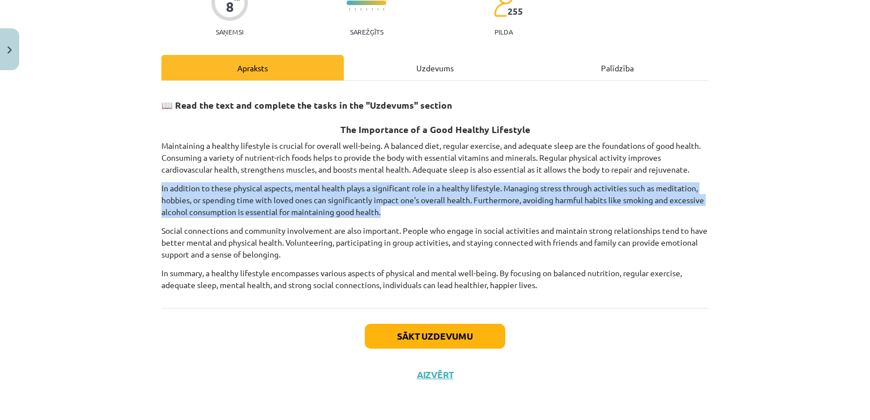
drag, startPoint x: 151, startPoint y: 181, endPoint x: 380, endPoint y: 208, distance: 230.6
click at [380, 208] on div "8 XP Saņemsi Sarežģīts 255 pilda Apraksts Uzdevums Palīdzība 📖 Read the text an…" at bounding box center [435, 179] width 561 height 431
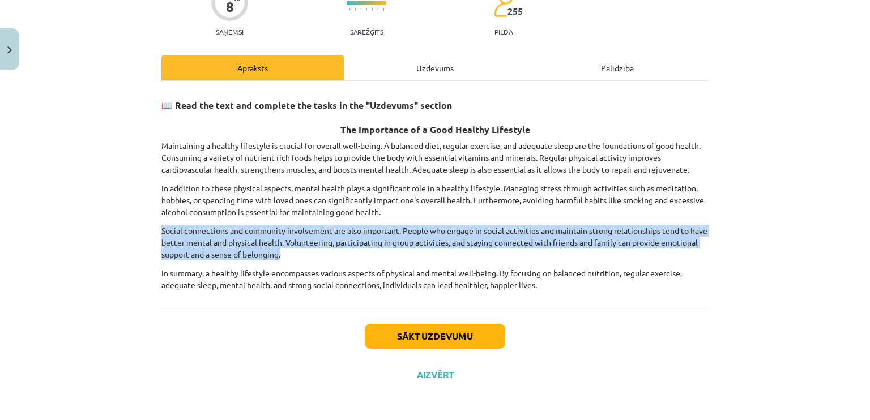
drag, startPoint x: 150, startPoint y: 222, endPoint x: 284, endPoint y: 252, distance: 138.1
click at [284, 252] on div "8 XP Saņemsi Sarežģīts 255 pilda Apraksts Uzdevums Palīdzība 📖 Read the text an…" at bounding box center [435, 179] width 561 height 431
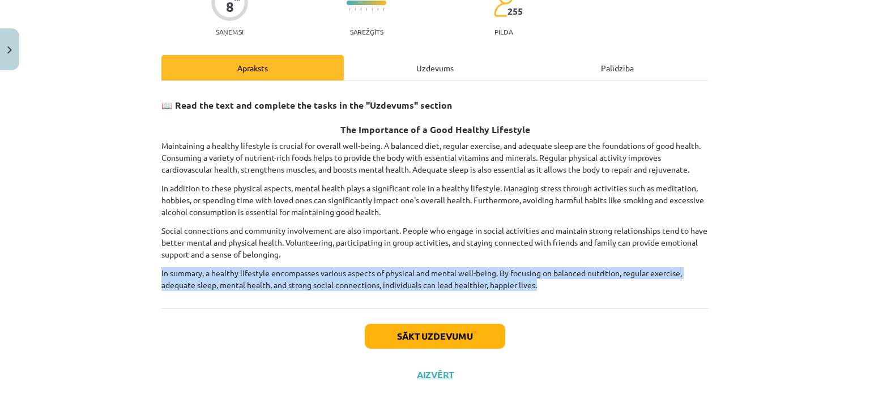
drag, startPoint x: 147, startPoint y: 269, endPoint x: 539, endPoint y: 283, distance: 391.7
click at [539, 283] on div "Mācību tēma: Angļu valoda i - 10.klase 1.ieskaites mācību materiāls #13 ✅ Final…" at bounding box center [435, 210] width 870 height 420
click at [544, 278] on p "In summary, a healthy lifestyle encompasses various aspects of physical and men…" at bounding box center [434, 279] width 547 height 24
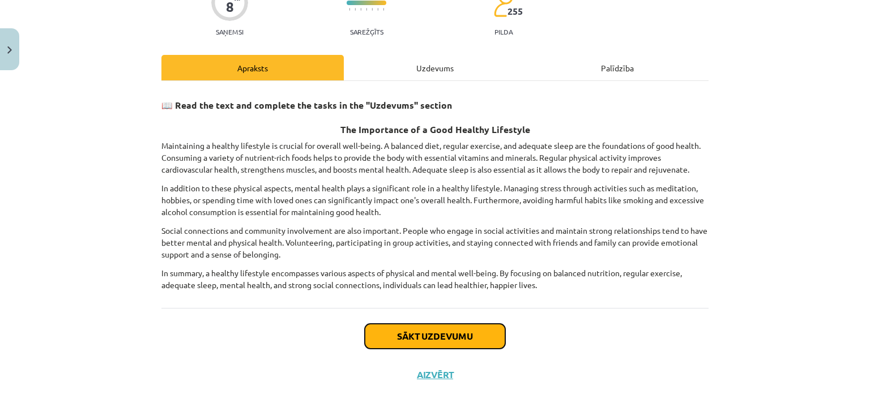
click at [417, 342] on button "Sākt uzdevumu" at bounding box center [435, 336] width 141 height 25
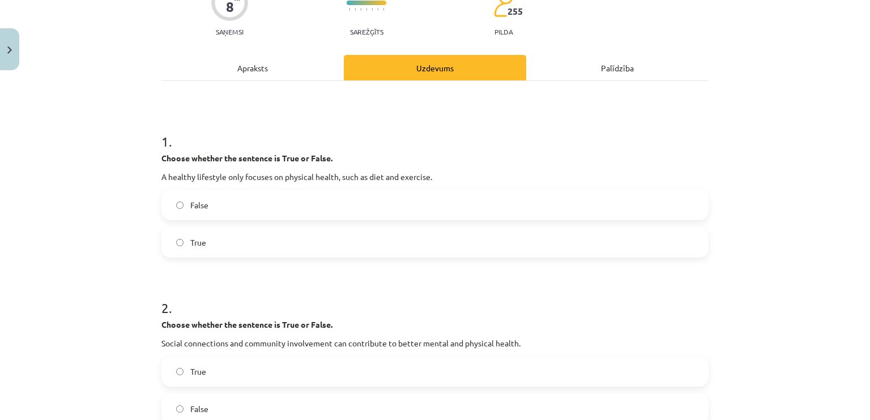
scroll to position [28, 0]
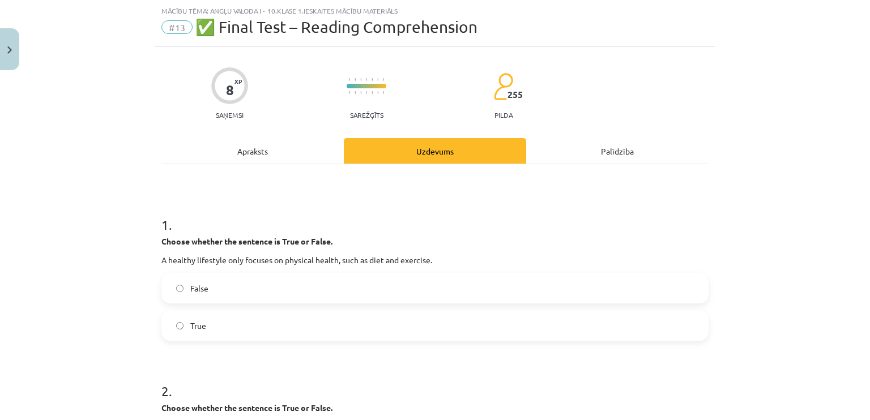
click at [194, 280] on label "False" at bounding box center [435, 288] width 545 height 28
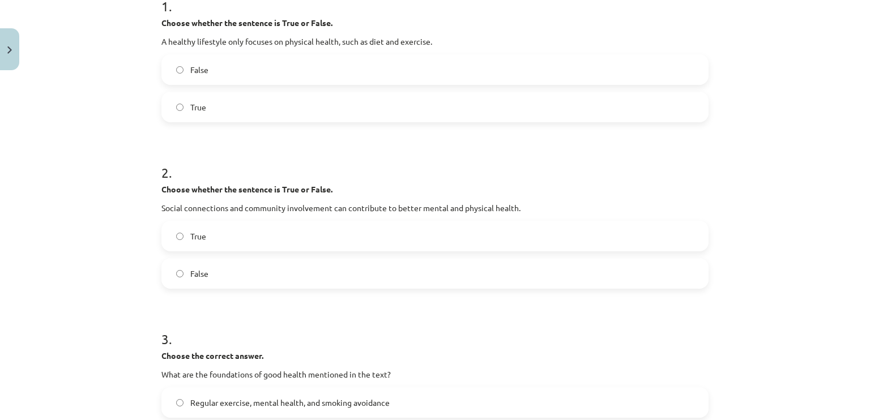
scroll to position [255, 0]
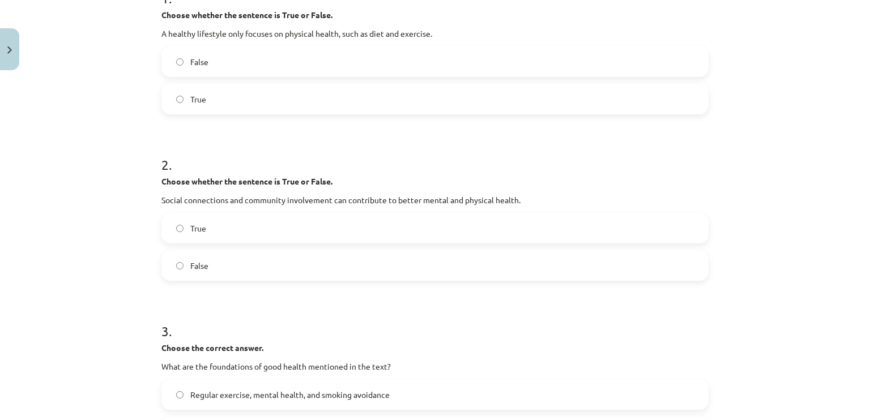
click at [188, 237] on label "True" at bounding box center [435, 228] width 545 height 28
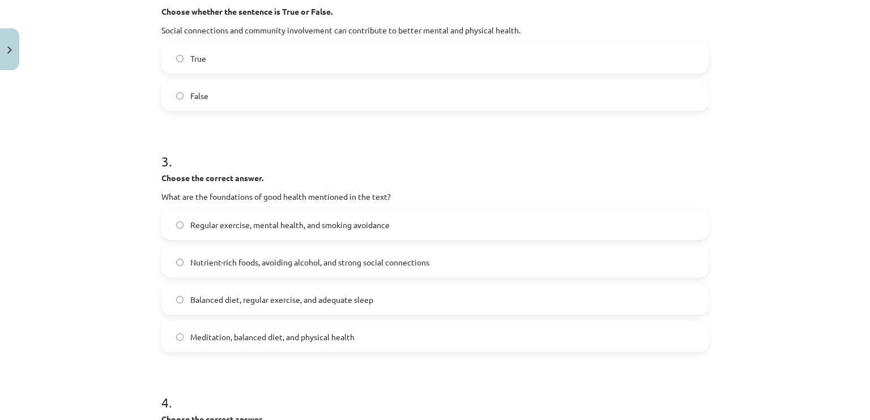
scroll to position [482, 0]
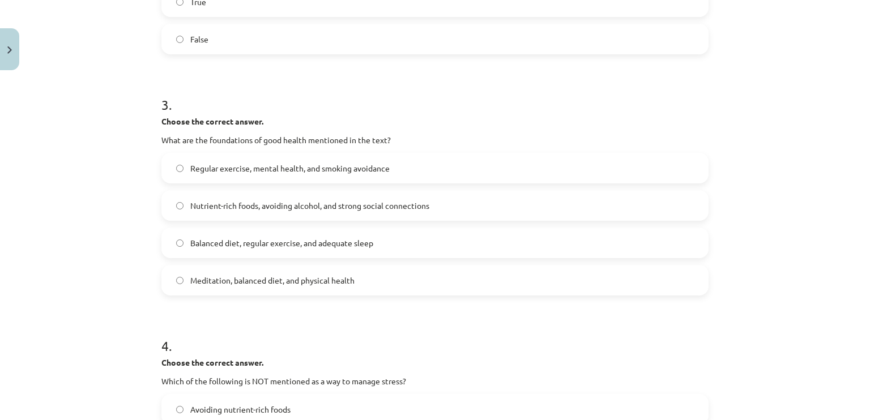
click at [238, 205] on span "Nutrient-rich foods, avoiding alcohol, and strong social connections" at bounding box center [309, 206] width 239 height 12
click at [212, 245] on span "Balanced diet, regular exercise, and adequate sleep" at bounding box center [281, 243] width 183 height 12
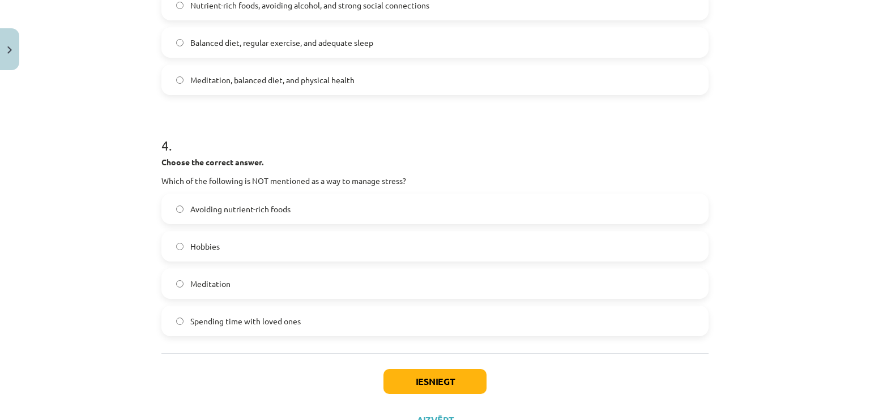
scroll to position [708, 0]
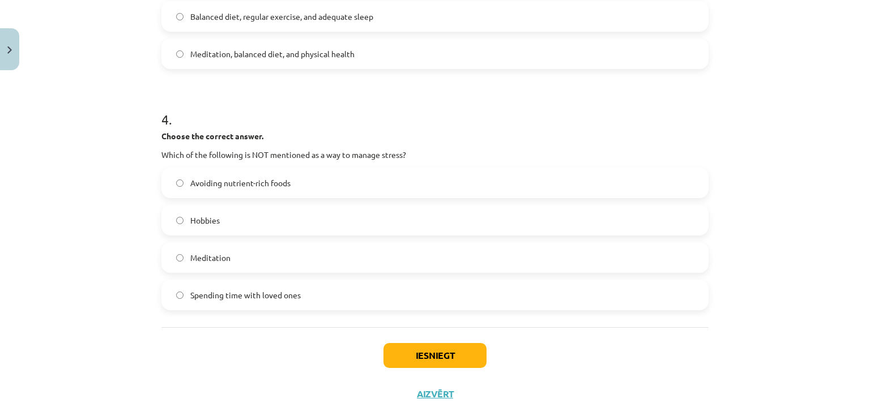
click at [207, 258] on span "Meditation" at bounding box center [210, 258] width 40 height 12
click at [430, 360] on button "Iesniegt" at bounding box center [435, 355] width 103 height 25
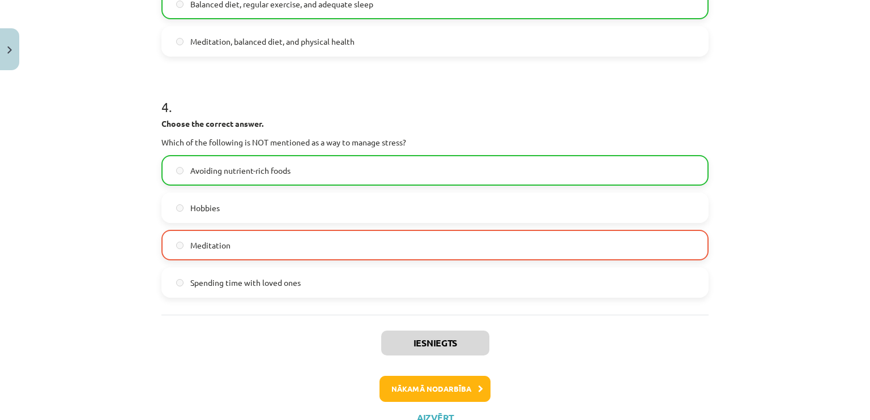
scroll to position [765, 0]
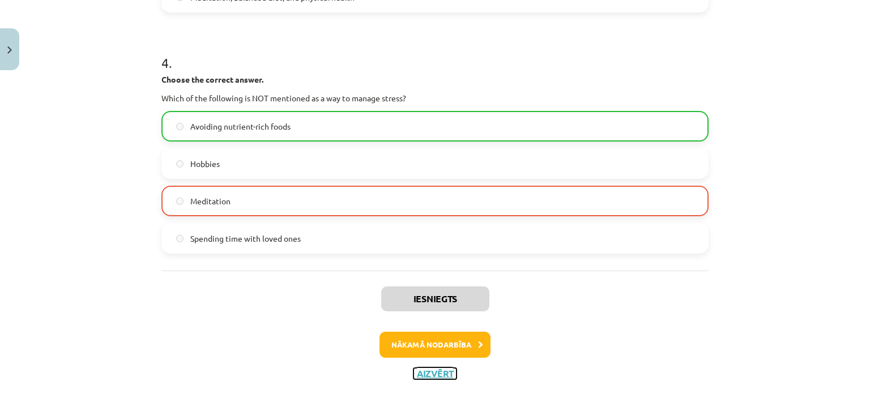
click at [428, 371] on button "Aizvērt" at bounding box center [435, 373] width 43 height 11
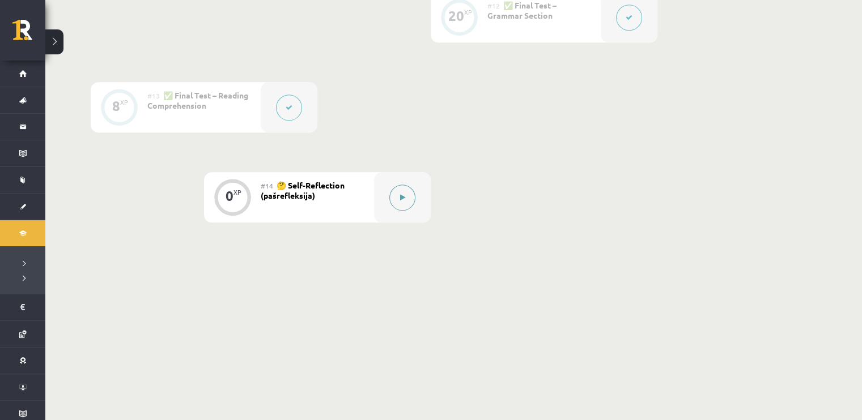
click at [401, 203] on button at bounding box center [402, 198] width 26 height 26
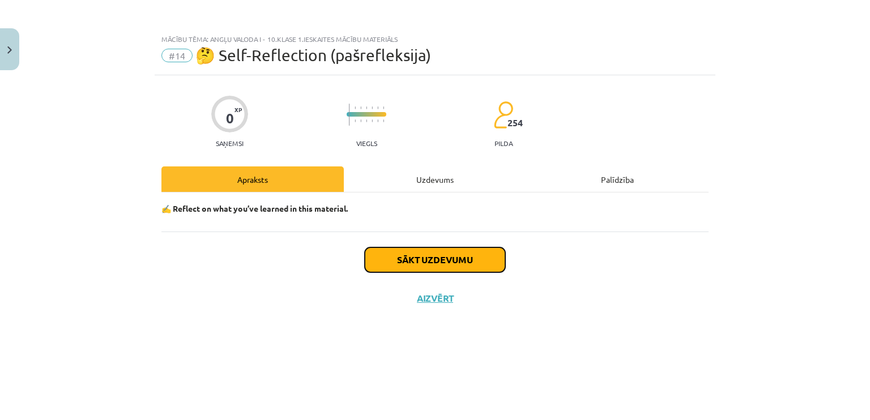
click at [414, 252] on button "Sākt uzdevumu" at bounding box center [435, 260] width 141 height 25
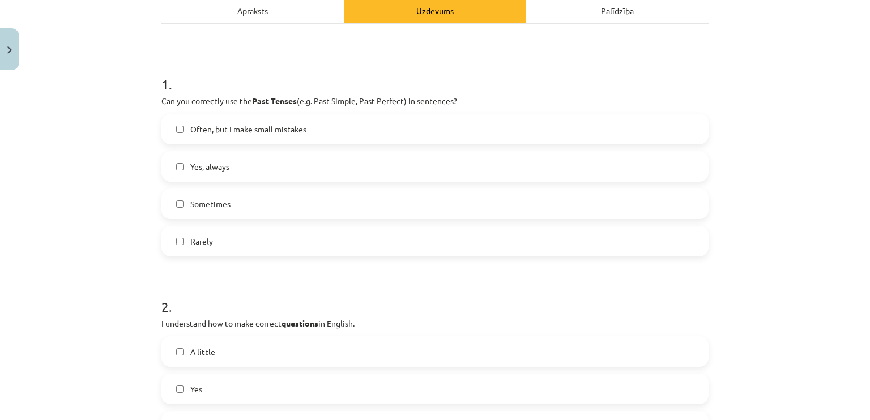
scroll to position [170, 0]
click at [350, 165] on label "Yes, always" at bounding box center [435, 165] width 545 height 28
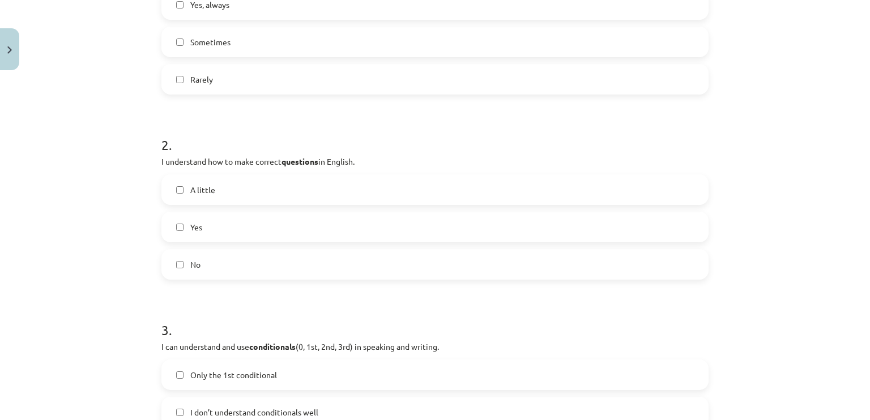
scroll to position [397, 0]
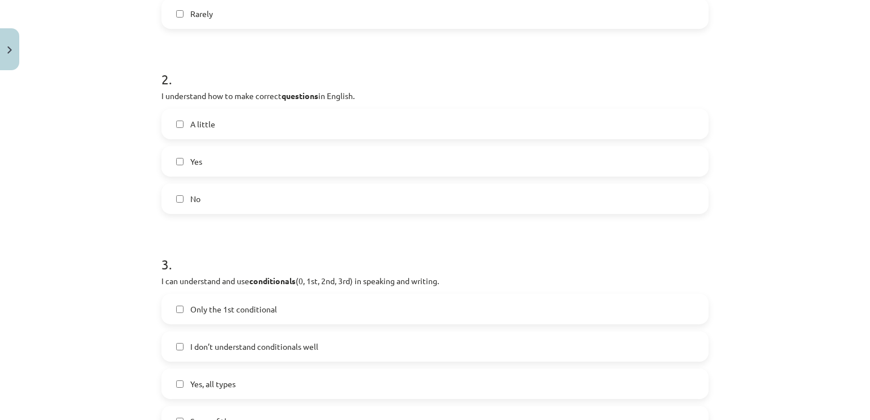
click at [196, 157] on span "Yes" at bounding box center [196, 162] width 12 height 12
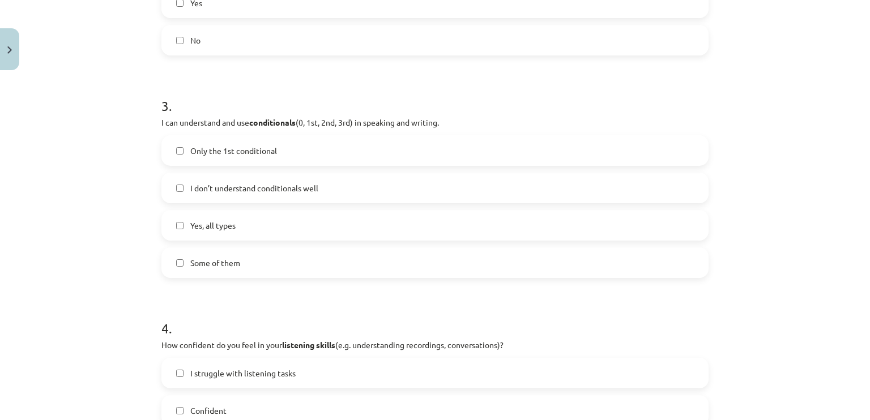
scroll to position [567, 0]
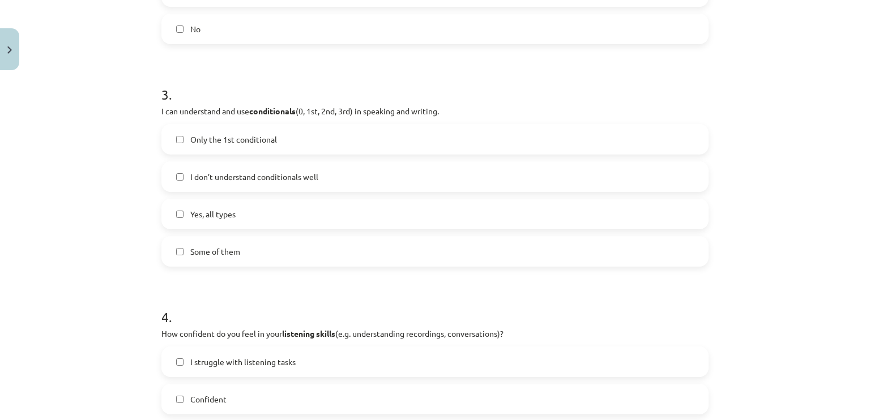
click at [190, 217] on span "Yes, all types" at bounding box center [212, 214] width 45 height 12
click at [176, 239] on label "Some of them" at bounding box center [435, 251] width 545 height 28
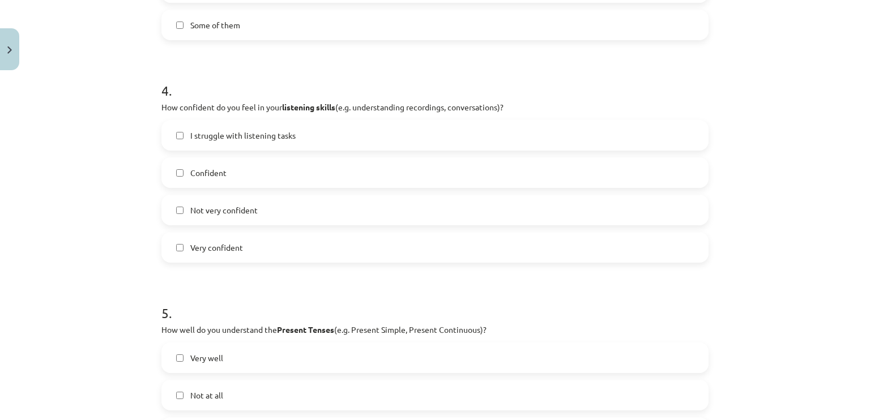
click at [163, 174] on label "Confident" at bounding box center [435, 173] width 545 height 28
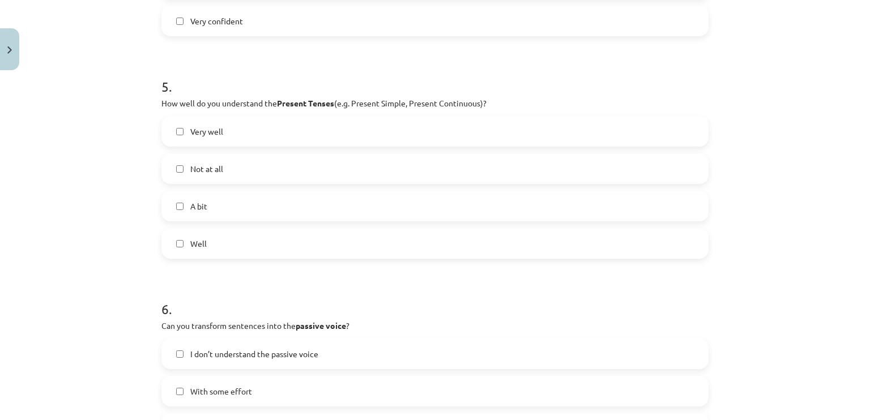
click at [190, 136] on span "Very well" at bounding box center [206, 132] width 33 height 12
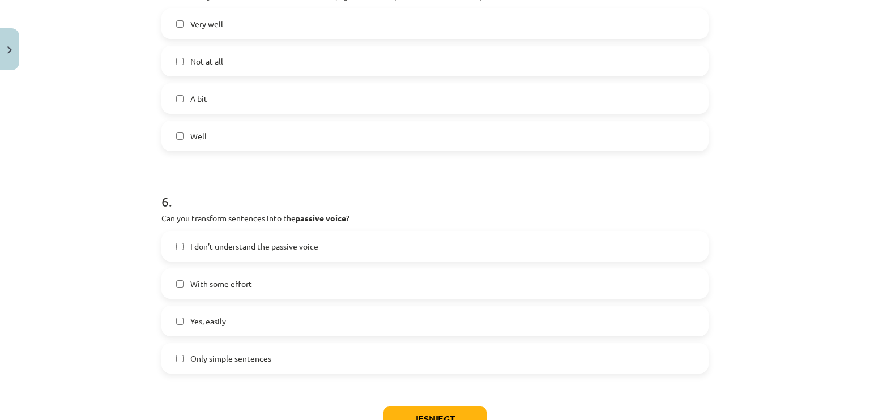
scroll to position [1190, 0]
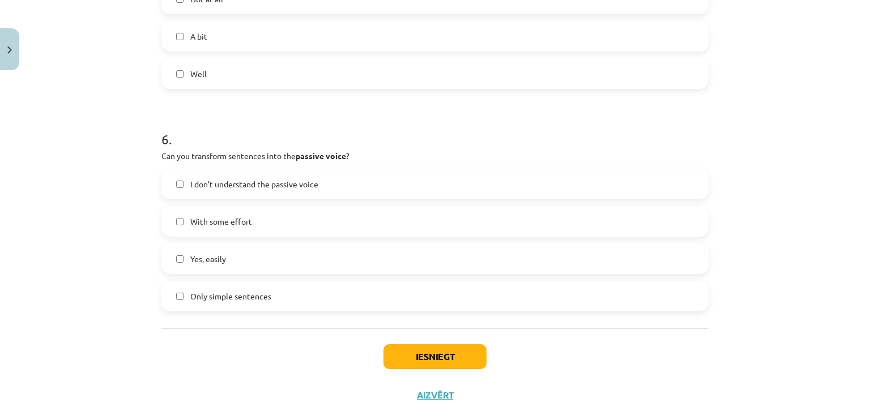
click at [215, 227] on label "With some effort" at bounding box center [435, 221] width 545 height 28
click at [219, 263] on span "Yes, easily" at bounding box center [208, 259] width 36 height 12
click at [462, 348] on button "Iesniegt" at bounding box center [435, 356] width 103 height 25
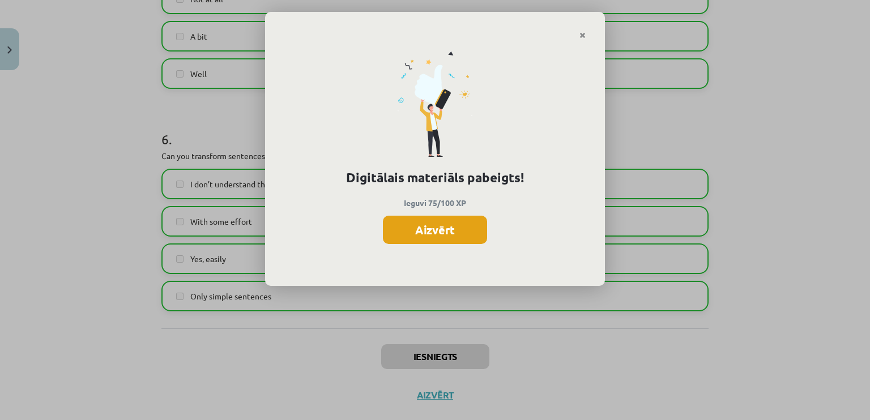
click at [402, 240] on button "Aizvērt" at bounding box center [435, 230] width 104 height 28
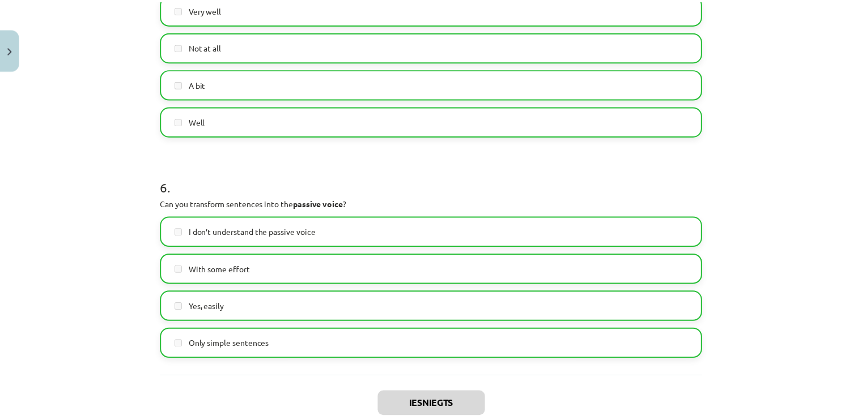
scroll to position [1212, 0]
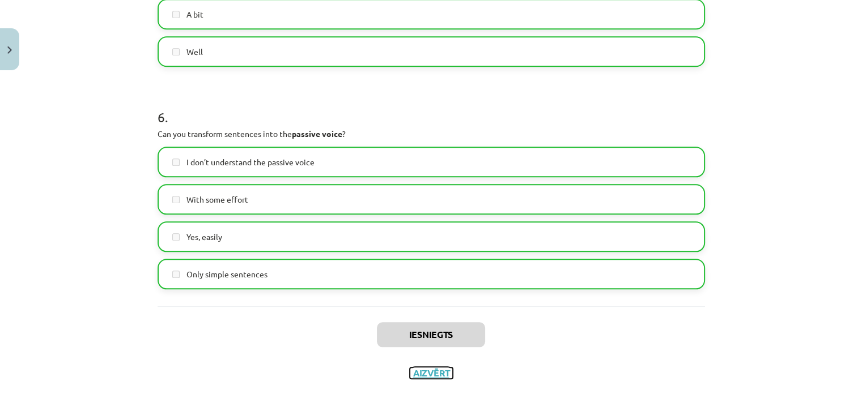
click at [425, 373] on button "Aizvērt" at bounding box center [431, 373] width 43 height 11
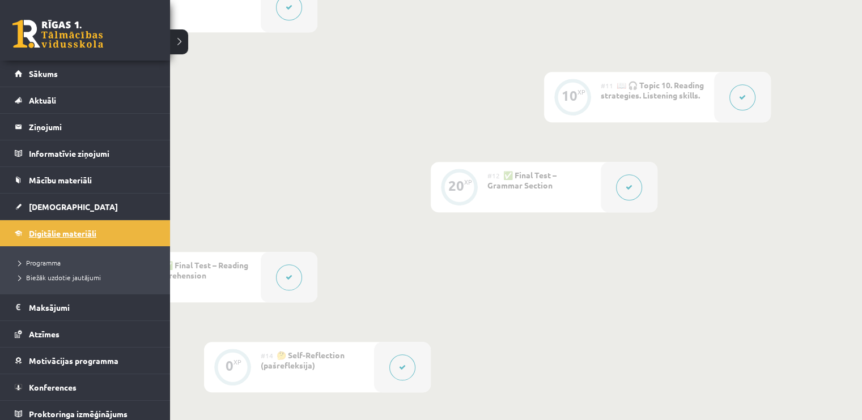
click at [42, 231] on span "Digitālie materiāli" at bounding box center [62, 233] width 67 height 10
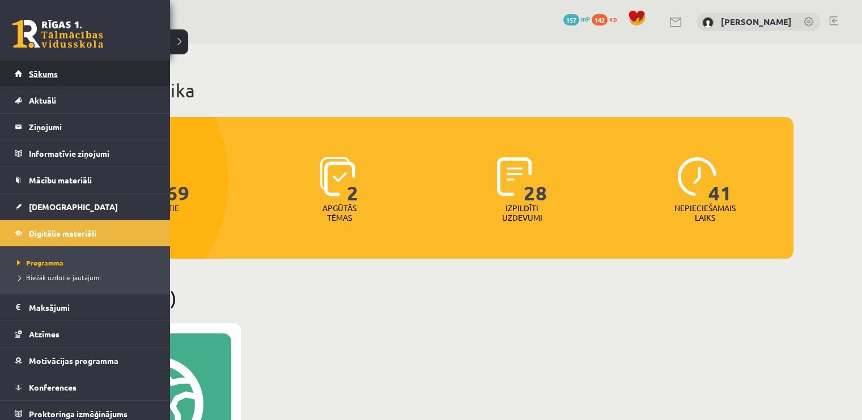
click at [42, 71] on span "Sākums" at bounding box center [43, 74] width 29 height 10
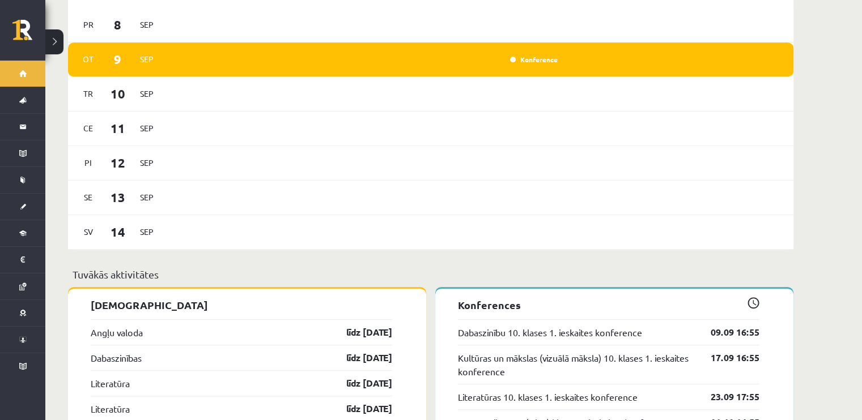
scroll to position [737, 0]
